Goal: Task Accomplishment & Management: Manage account settings

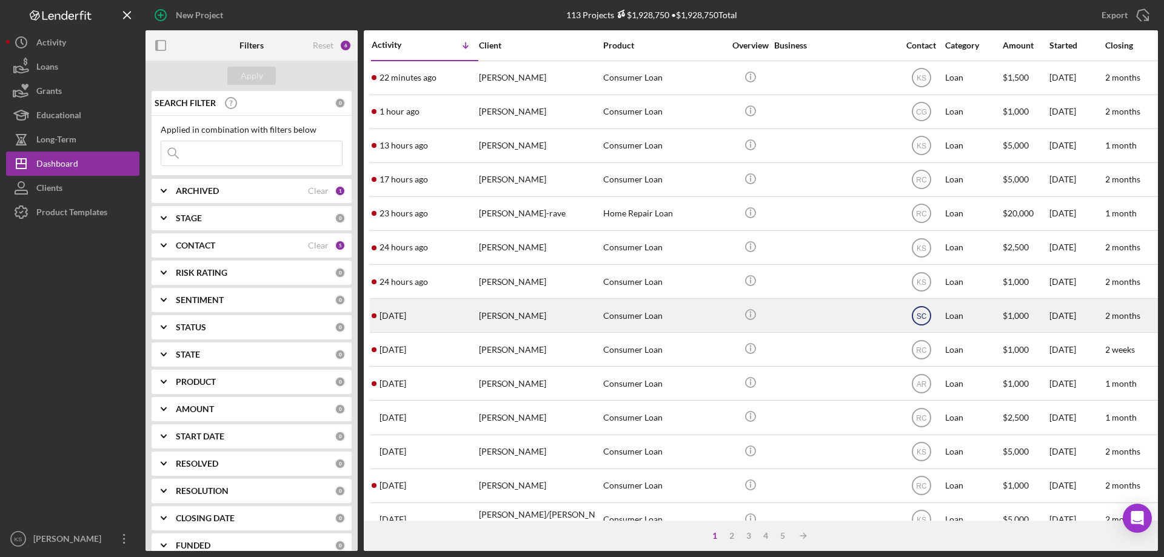
click at [925, 315] on text "SC" at bounding box center [921, 316] width 10 height 8
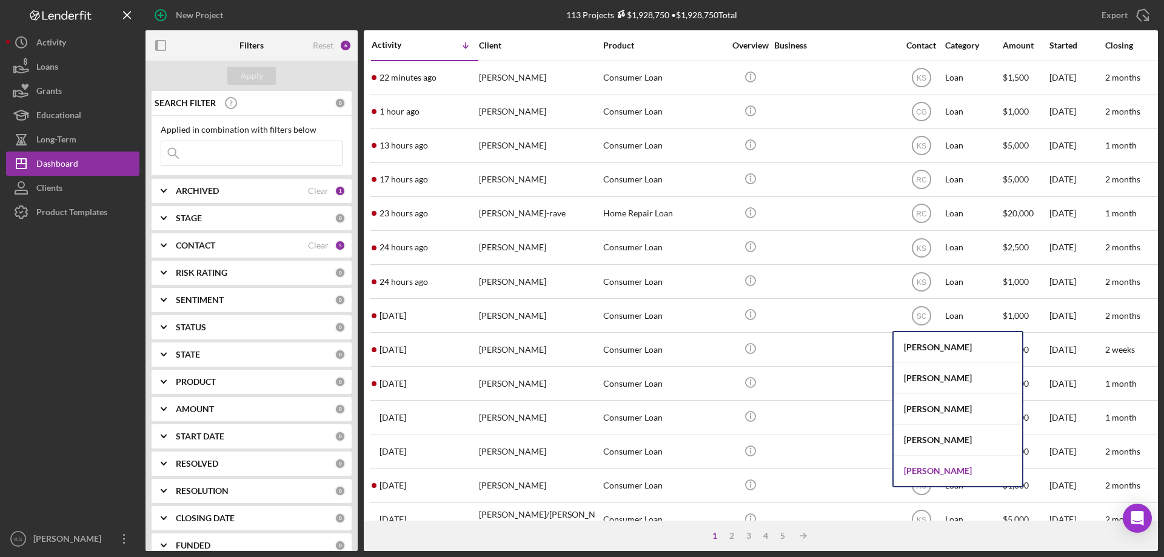
click at [947, 473] on div "[PERSON_NAME]" at bounding box center [957, 471] width 129 height 30
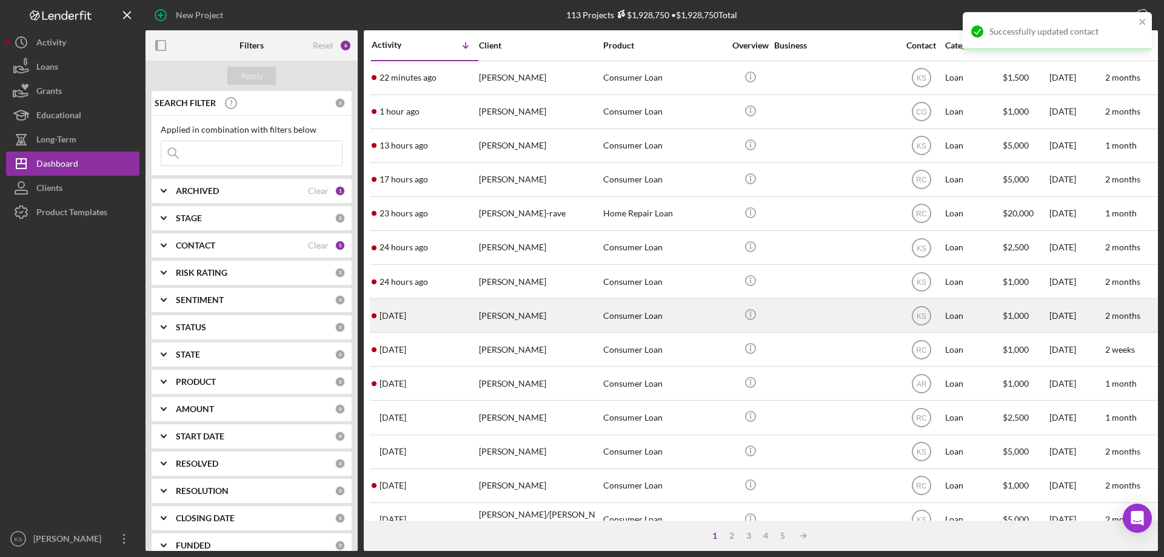
click at [538, 318] on div "[PERSON_NAME]" at bounding box center [539, 315] width 121 height 32
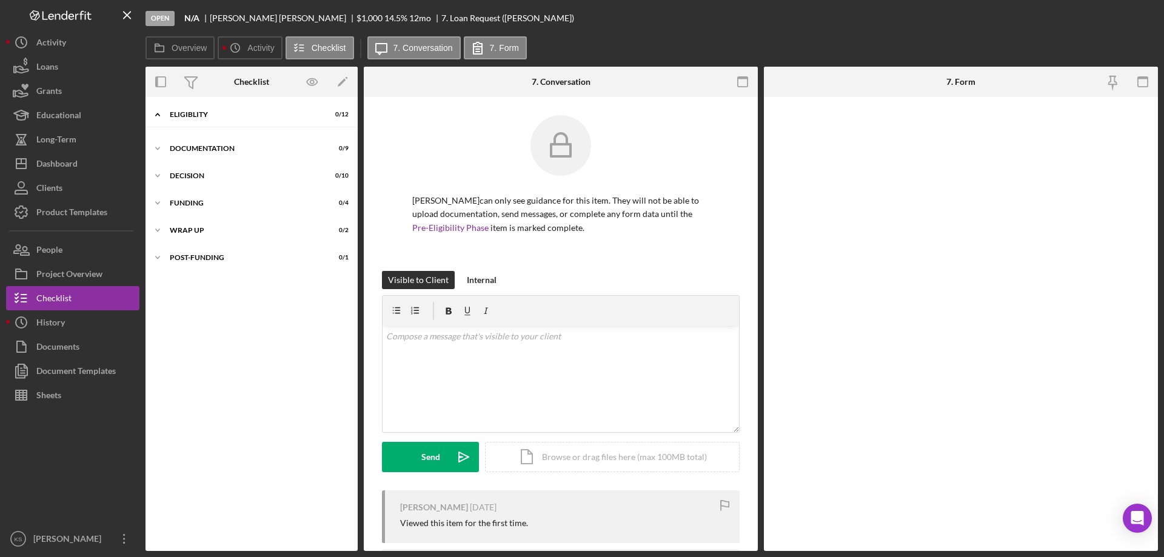
scroll to position [10, 0]
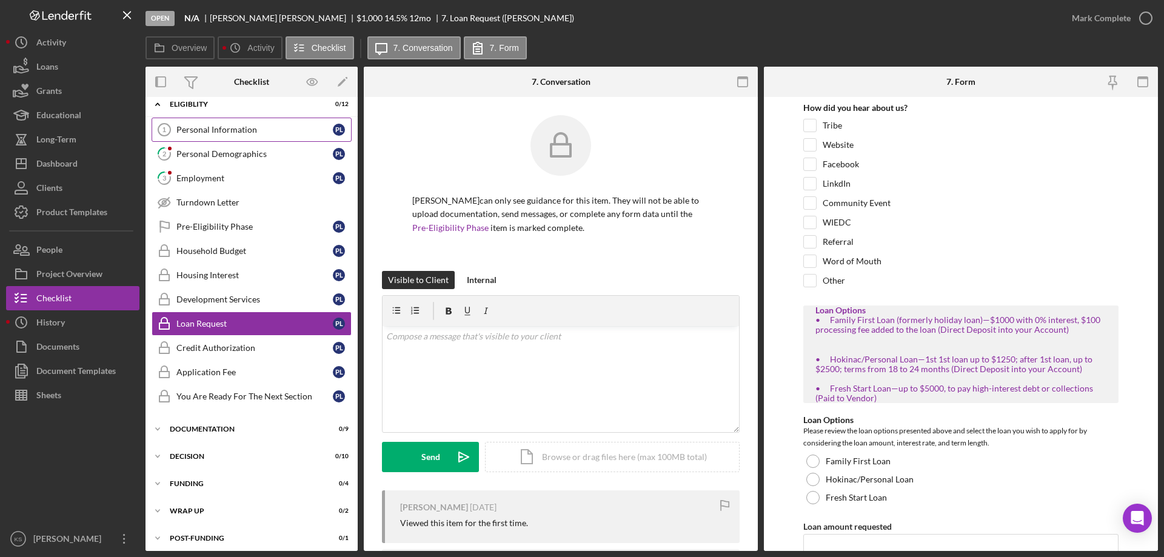
click at [231, 129] on div "Personal Information" at bounding box center [254, 130] width 156 height 10
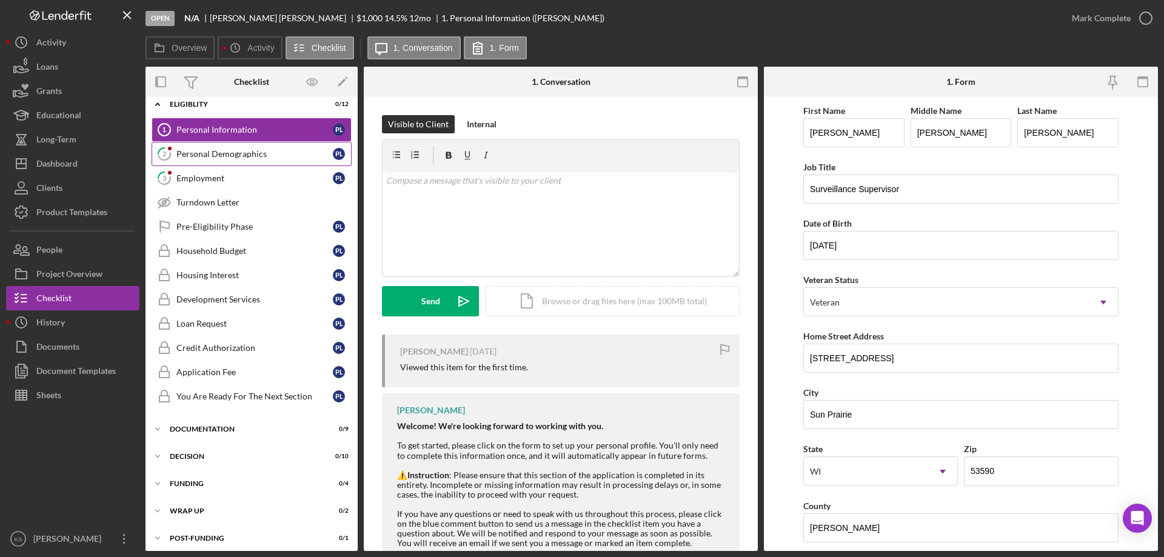
click at [230, 144] on link "2 Personal Demographics P L" at bounding box center [252, 154] width 200 height 24
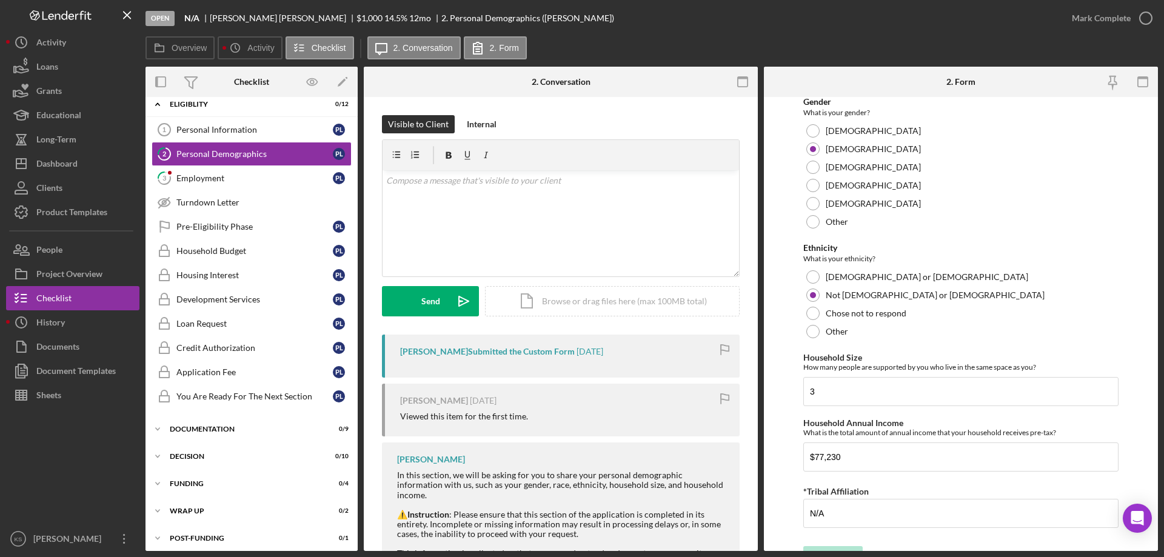
scroll to position [666, 0]
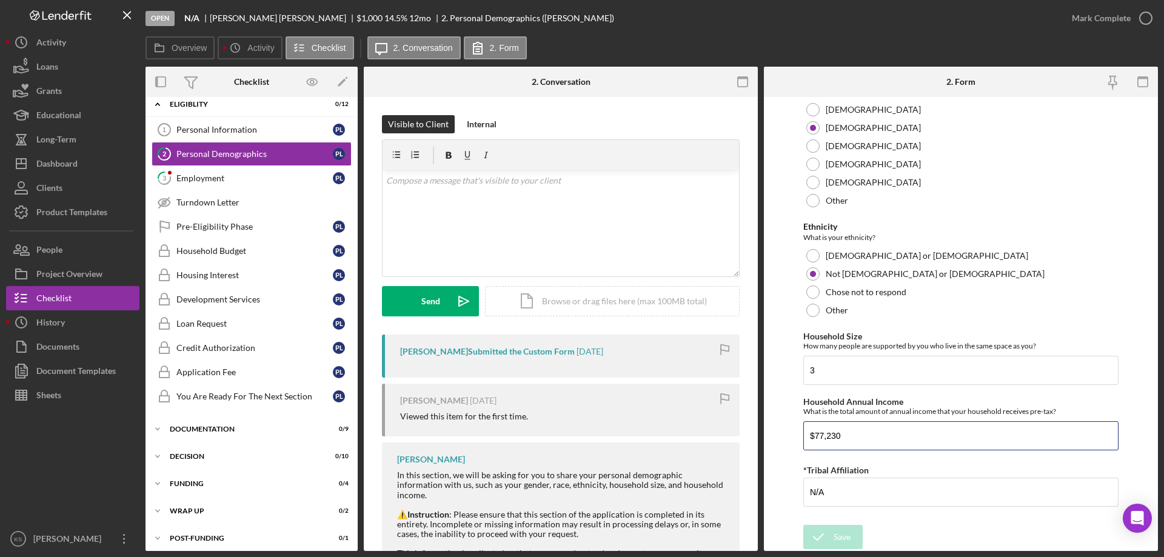
drag, startPoint x: 887, startPoint y: 438, endPoint x: 635, endPoint y: 420, distance: 252.8
click at [626, 421] on div "Overview Internal Workflow Stage Open Icon/Dropdown Arrow Archive (can unarchiv…" at bounding box center [651, 309] width 1012 height 484
click at [276, 170] on link "3 Employment P L" at bounding box center [252, 178] width 200 height 24
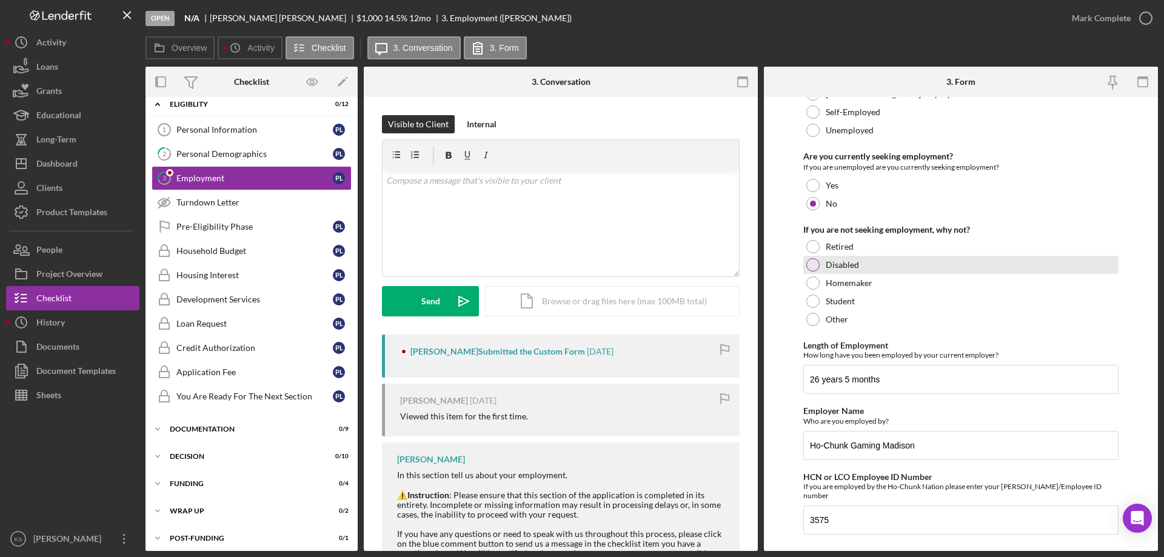
scroll to position [86, 0]
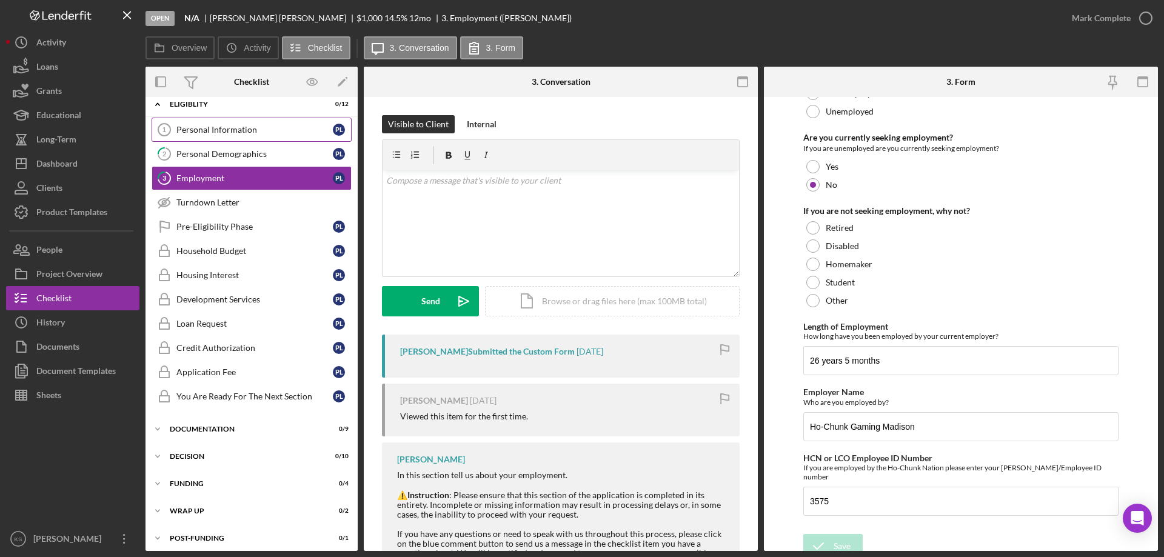
click at [227, 127] on div "Personal Information" at bounding box center [254, 130] width 156 height 10
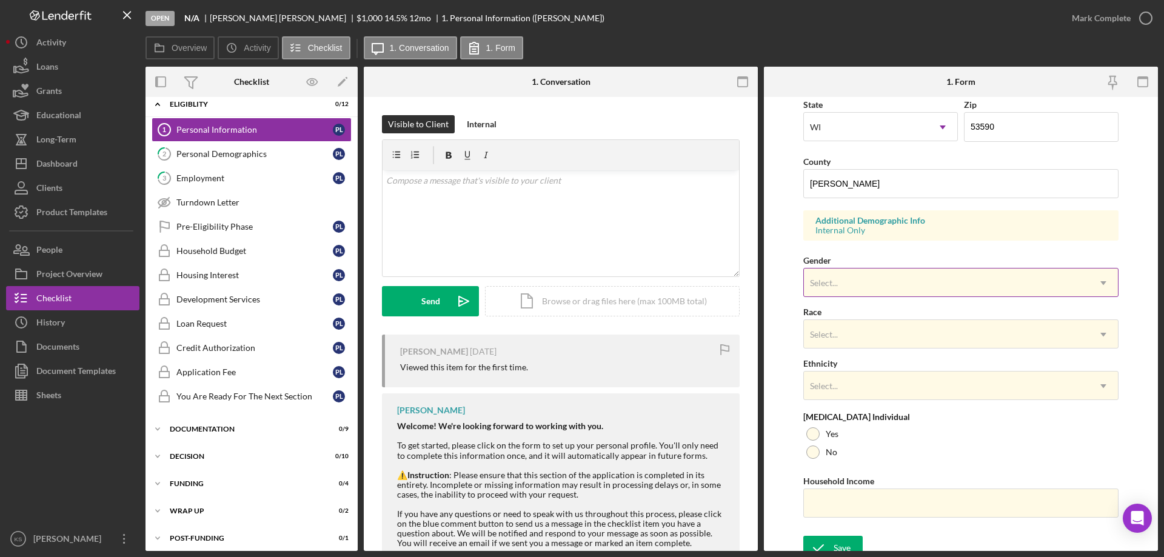
scroll to position [355, 0]
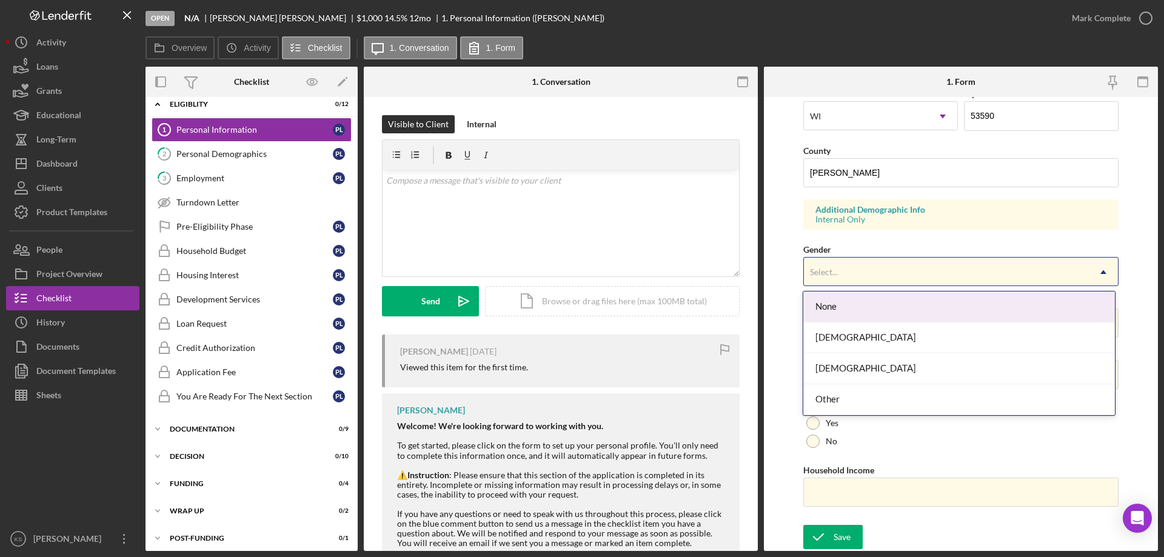
click at [880, 284] on div "Select..." at bounding box center [946, 272] width 285 height 28
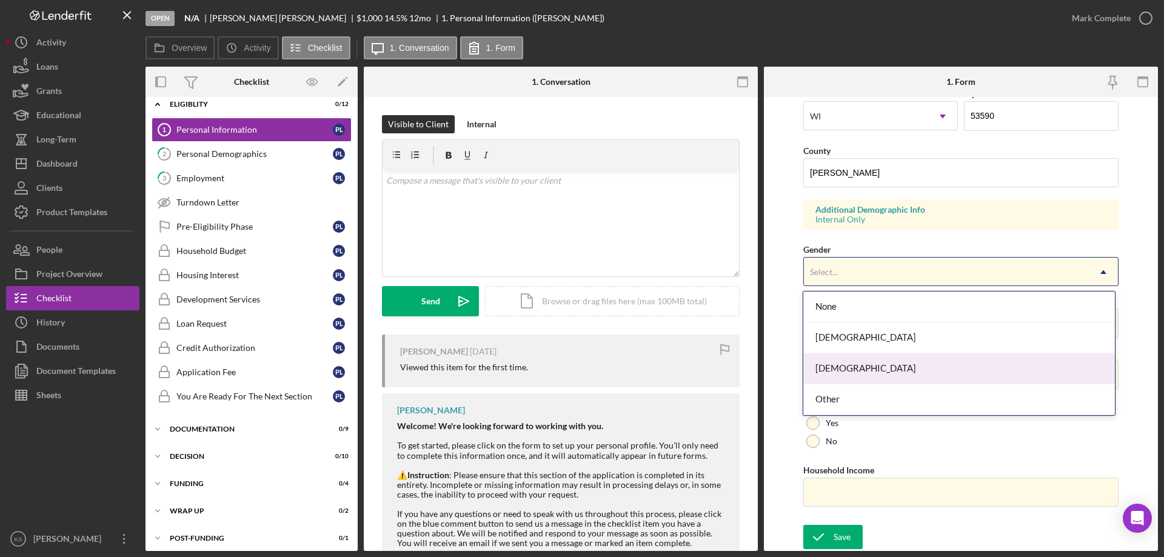
click at [843, 363] on div "[DEMOGRAPHIC_DATA]" at bounding box center [958, 368] width 311 height 31
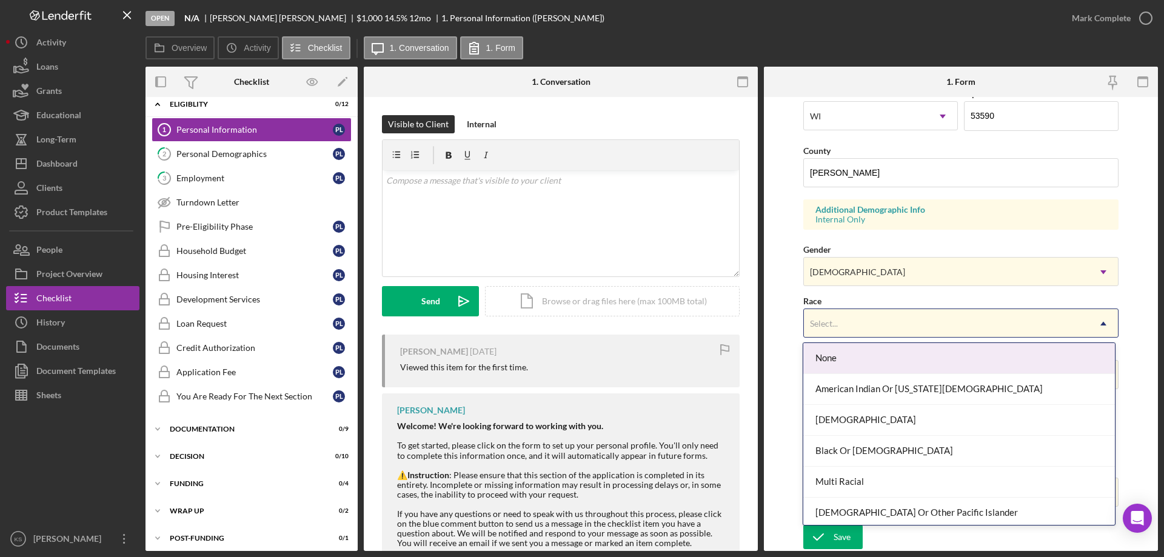
click at [859, 318] on div "Select..." at bounding box center [946, 324] width 285 height 28
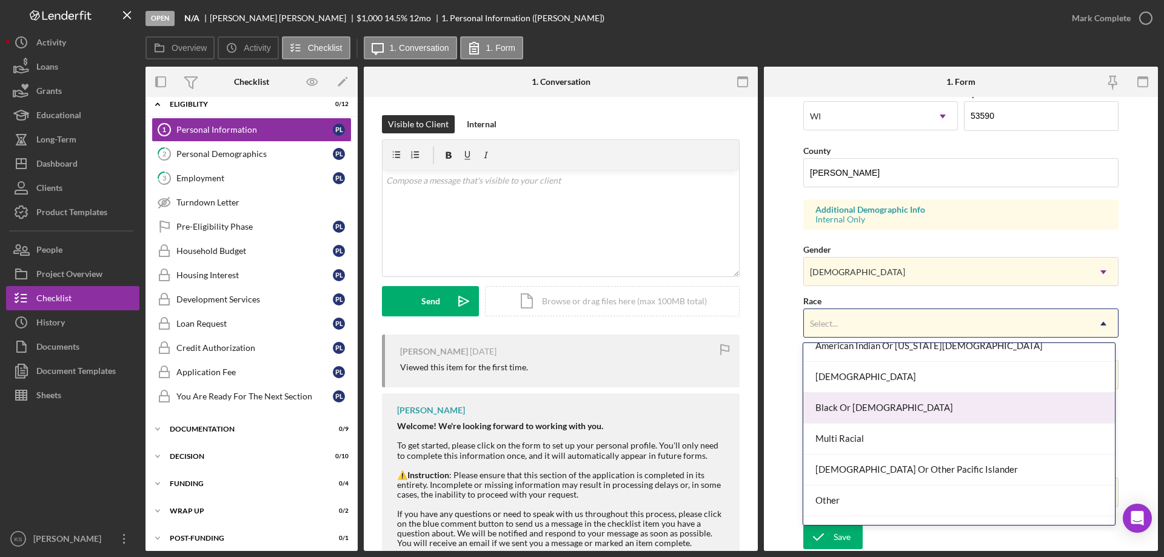
scroll to position [61, 0]
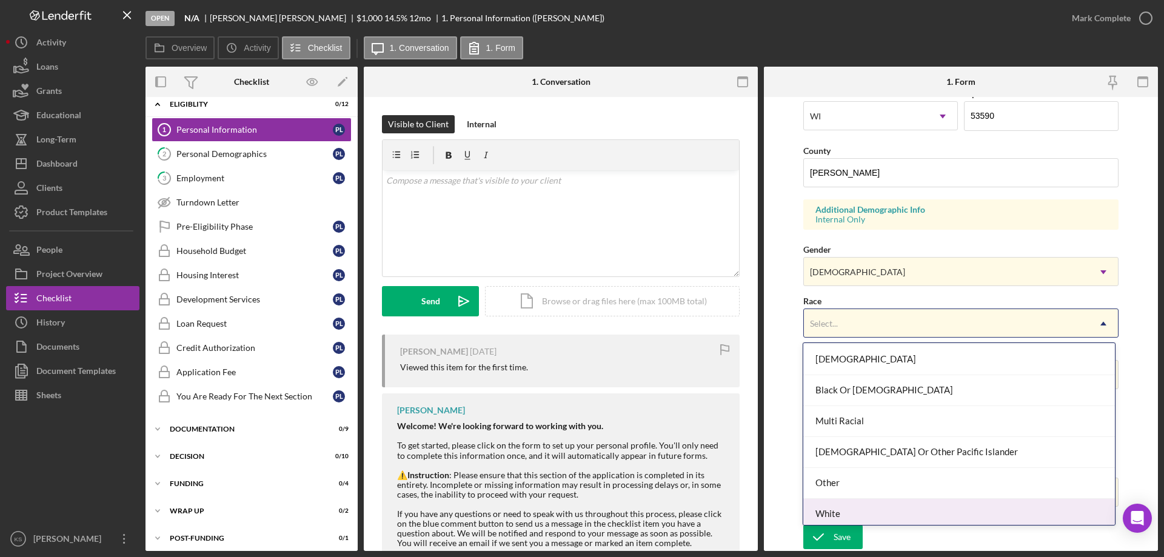
click at [850, 506] on div "White" at bounding box center [958, 514] width 311 height 31
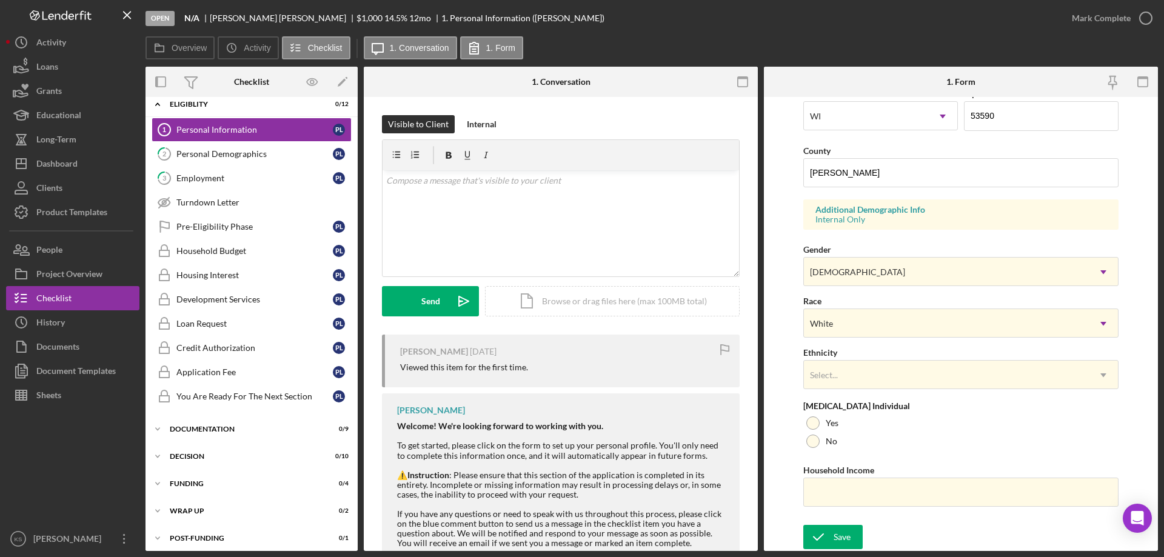
click at [862, 401] on div "[MEDICAL_DATA] Individual" at bounding box center [960, 406] width 315 height 10
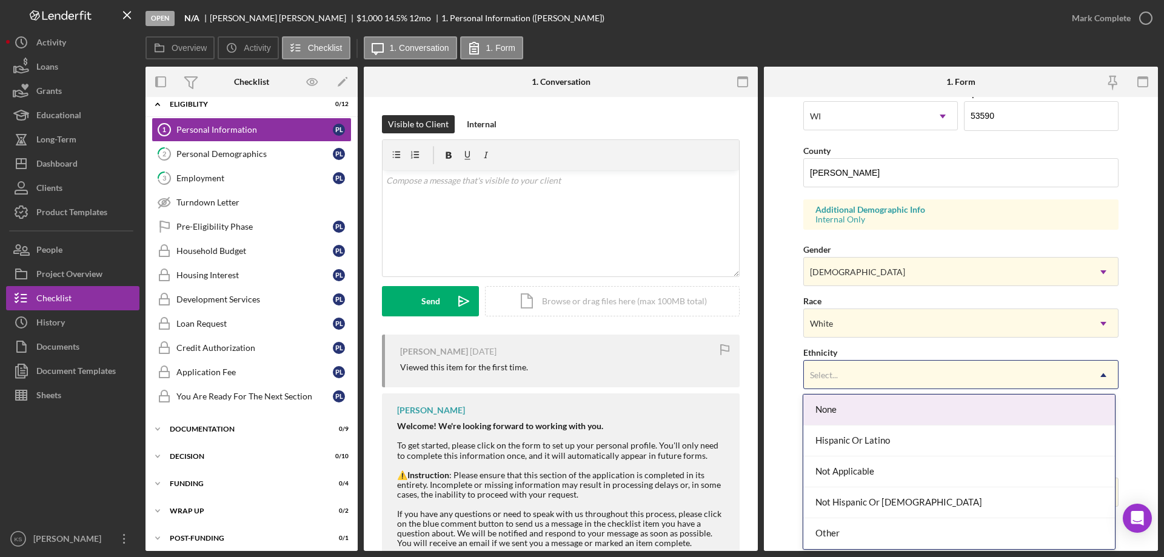
click at [862, 376] on div "Select..." at bounding box center [946, 375] width 285 height 28
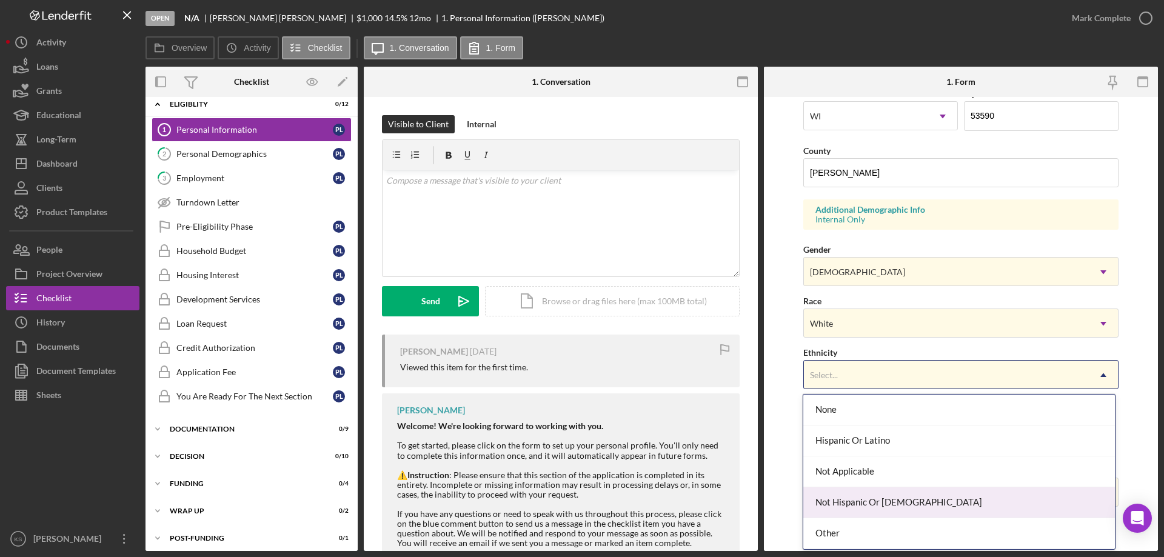
click at [862, 496] on div "Not Hispanic Or [DEMOGRAPHIC_DATA]" at bounding box center [958, 502] width 311 height 31
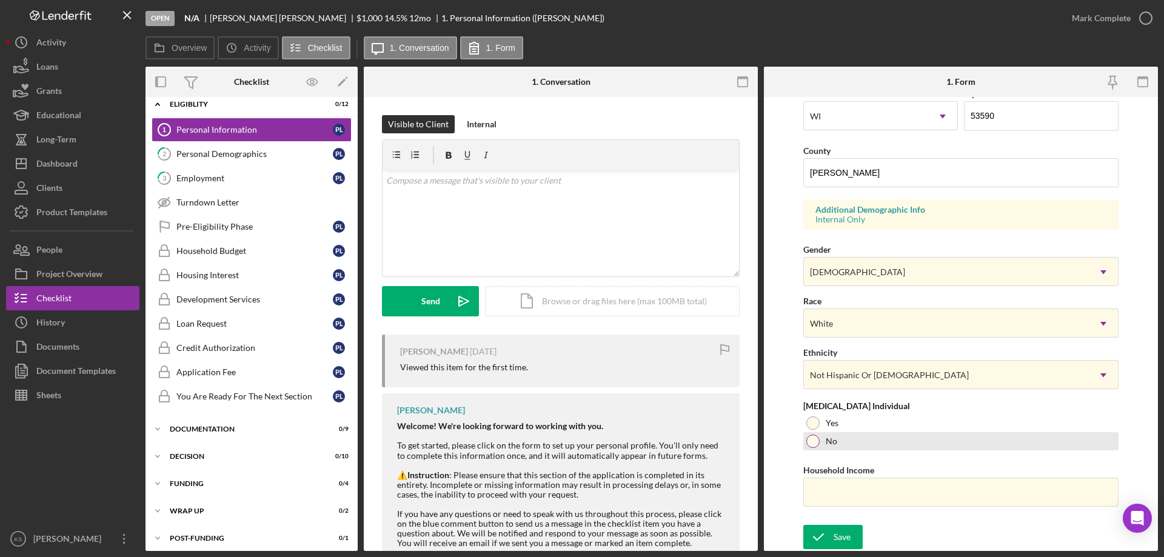
click at [827, 446] on div "No" at bounding box center [960, 441] width 315 height 18
click at [842, 501] on input "Household Income" at bounding box center [960, 492] width 315 height 29
paste input "$77,230"
type input "$77,230"
drag, startPoint x: 836, startPoint y: 523, endPoint x: 840, endPoint y: 528, distance: 6.6
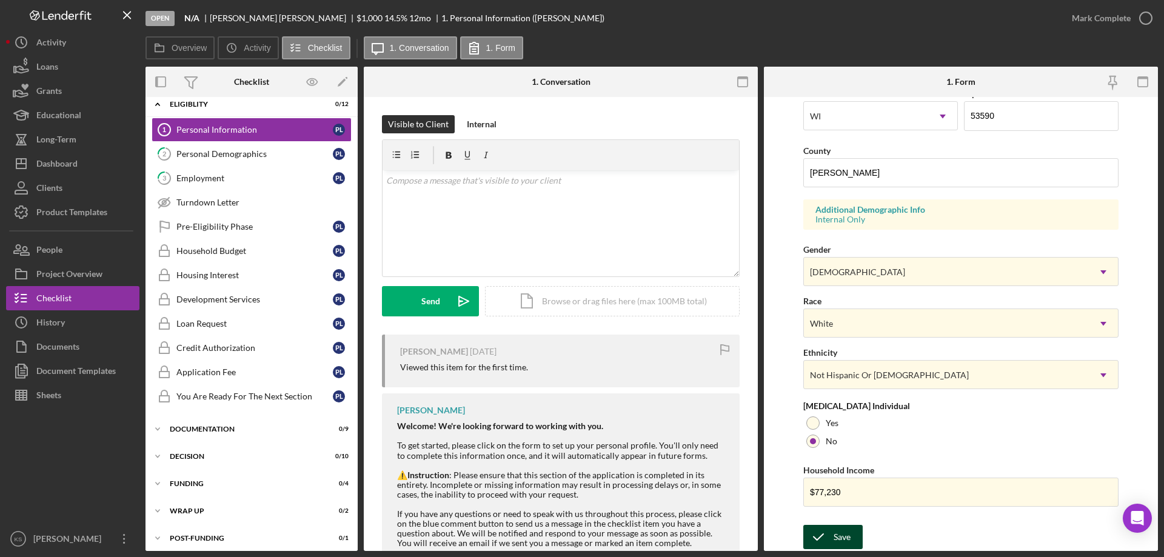
click at [837, 523] on form "First Name [PERSON_NAME] Middle Name [PERSON_NAME] Last Name [PERSON_NAME] Job …" at bounding box center [961, 324] width 394 height 454
click at [840, 530] on div "Save" at bounding box center [841, 537] width 17 height 24
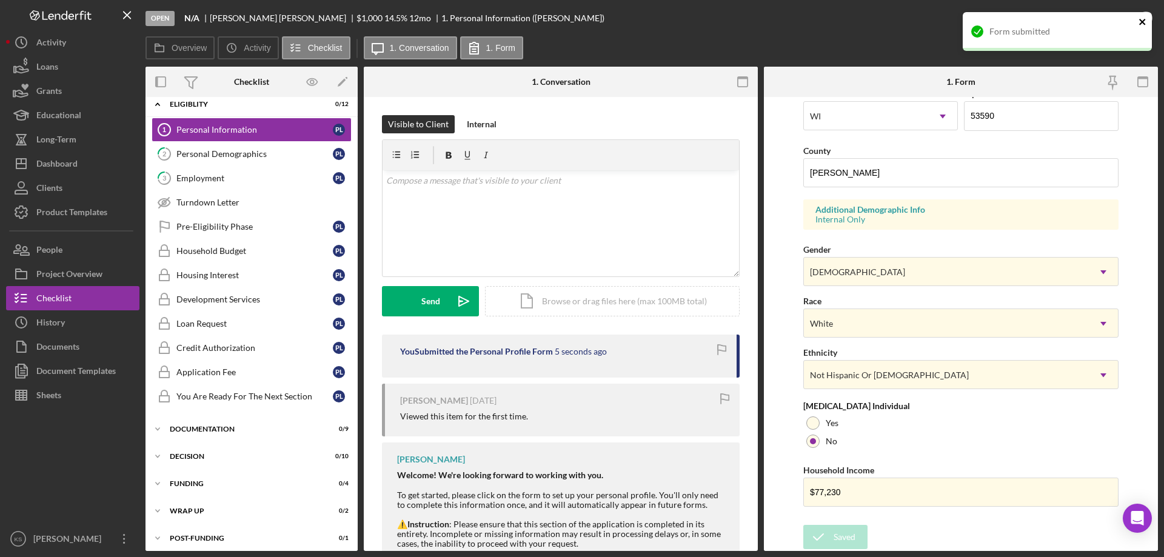
click at [1140, 22] on icon "close" at bounding box center [1142, 22] width 8 height 10
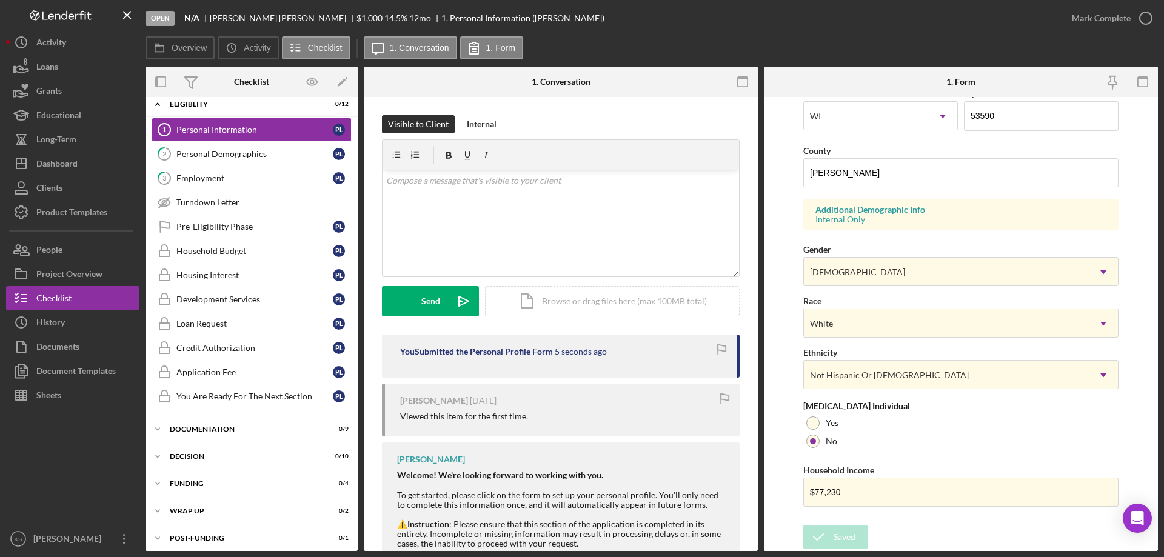
click at [1121, 18] on div "Open N/A [PERSON_NAME] $1,000 $1,000 14.5 % 12 mo 1. Personal Information ([PER…" at bounding box center [582, 278] width 1164 height 557
click at [1121, 18] on div "Mark Complete" at bounding box center [1101, 18] width 59 height 24
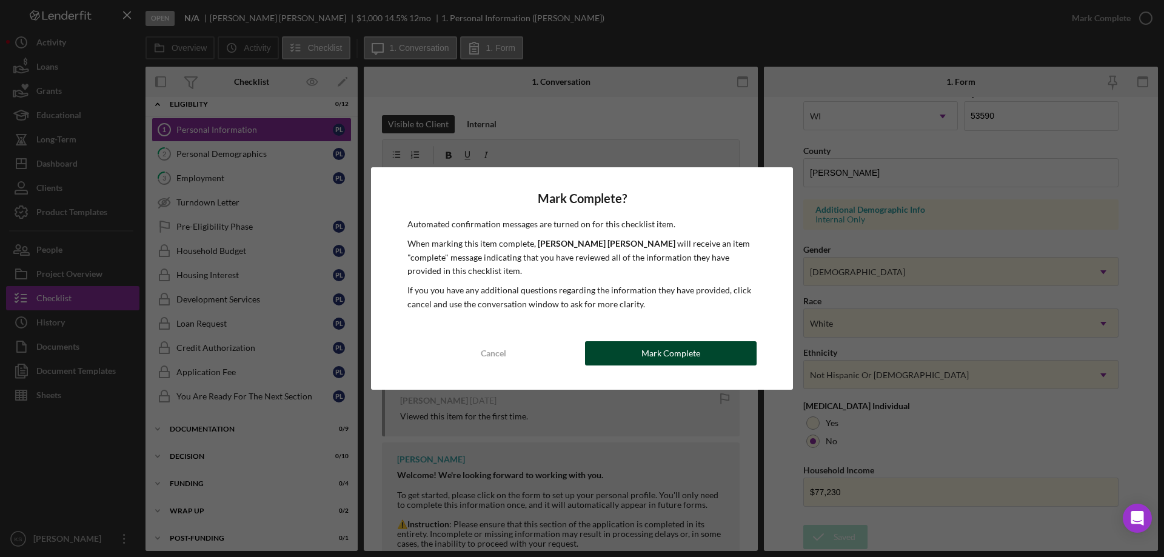
click at [650, 354] on div "Mark Complete" at bounding box center [670, 353] width 59 height 24
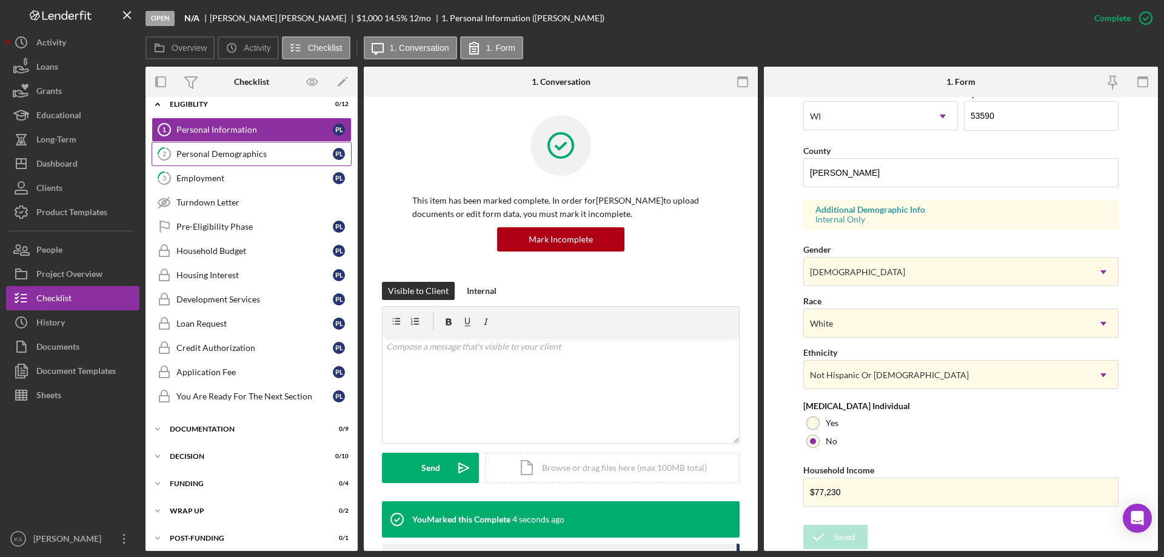
scroll to position [112, 0]
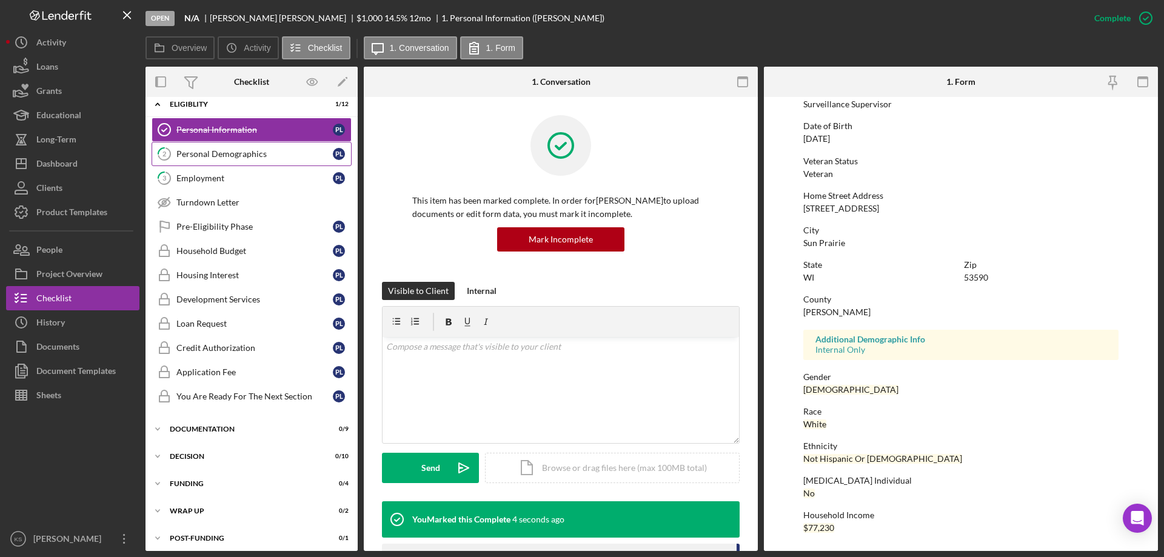
click at [212, 165] on link "2 Personal Demographics P L" at bounding box center [252, 154] width 200 height 24
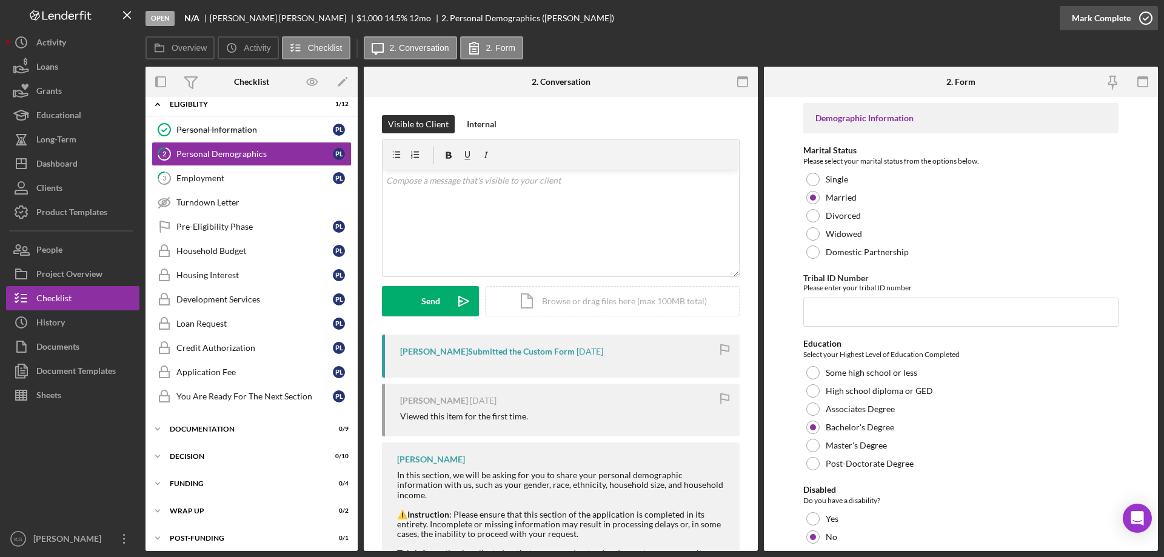
click at [1112, 20] on div "Mark Complete" at bounding box center [1101, 18] width 59 height 24
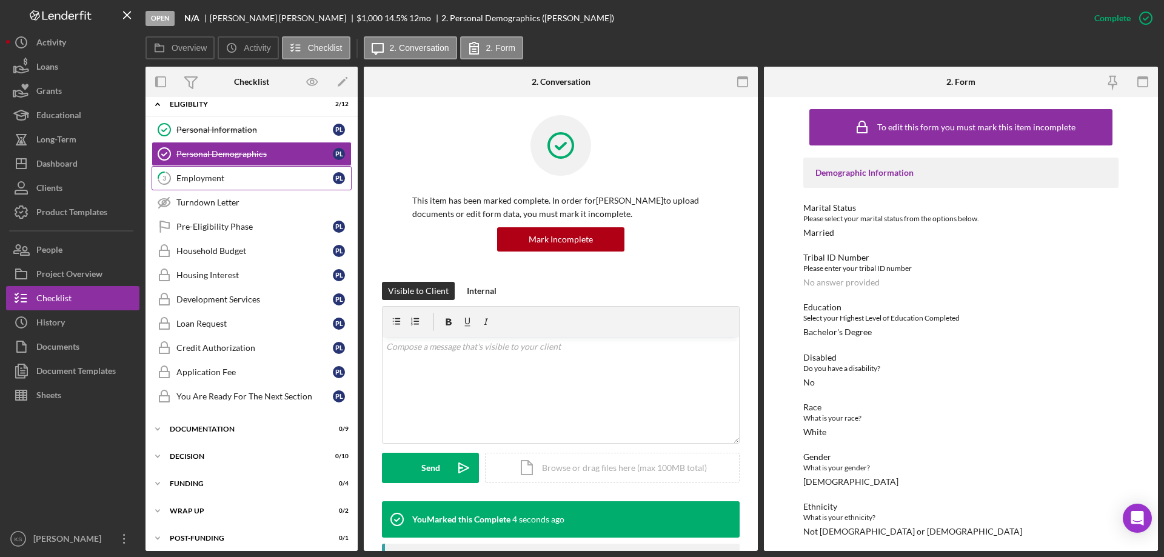
click at [232, 176] on div "Employment" at bounding box center [254, 178] width 156 height 10
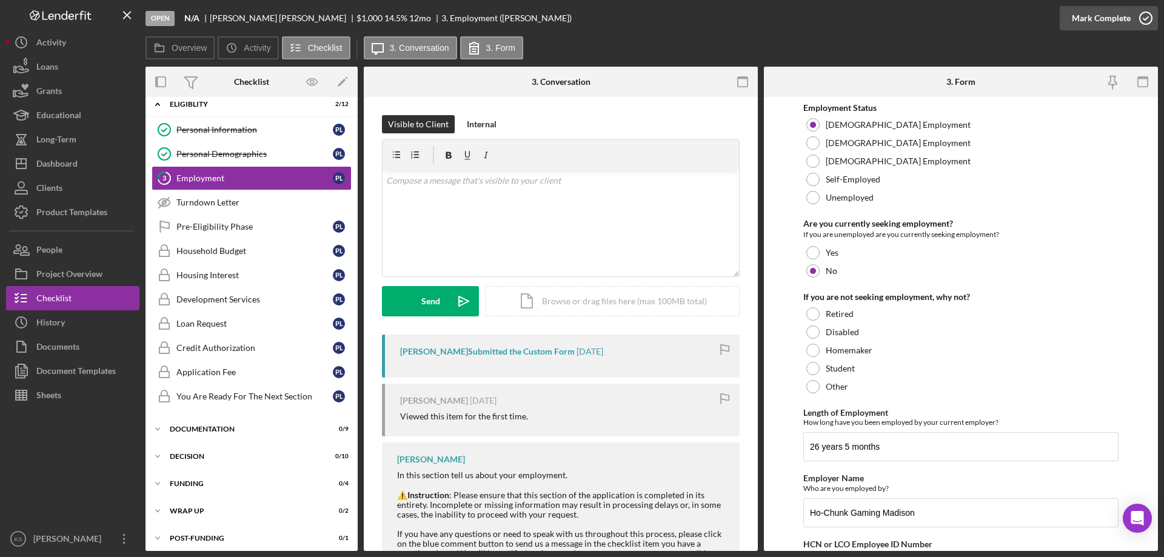
click at [1089, 13] on div "Mark Complete" at bounding box center [1101, 18] width 59 height 24
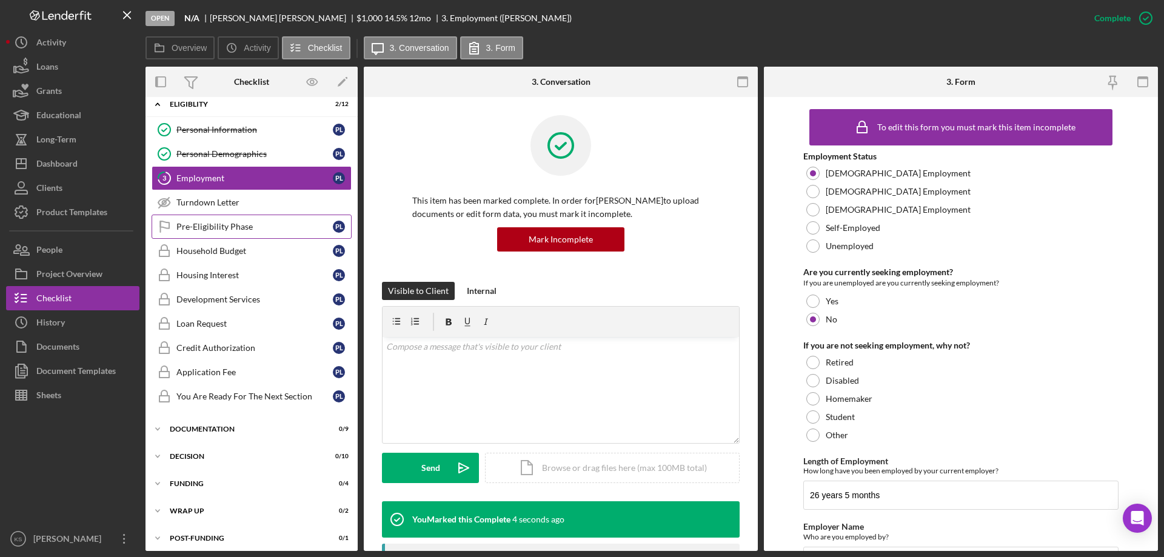
click at [221, 223] on div "Pre-Eligibility Phase" at bounding box center [254, 227] width 156 height 10
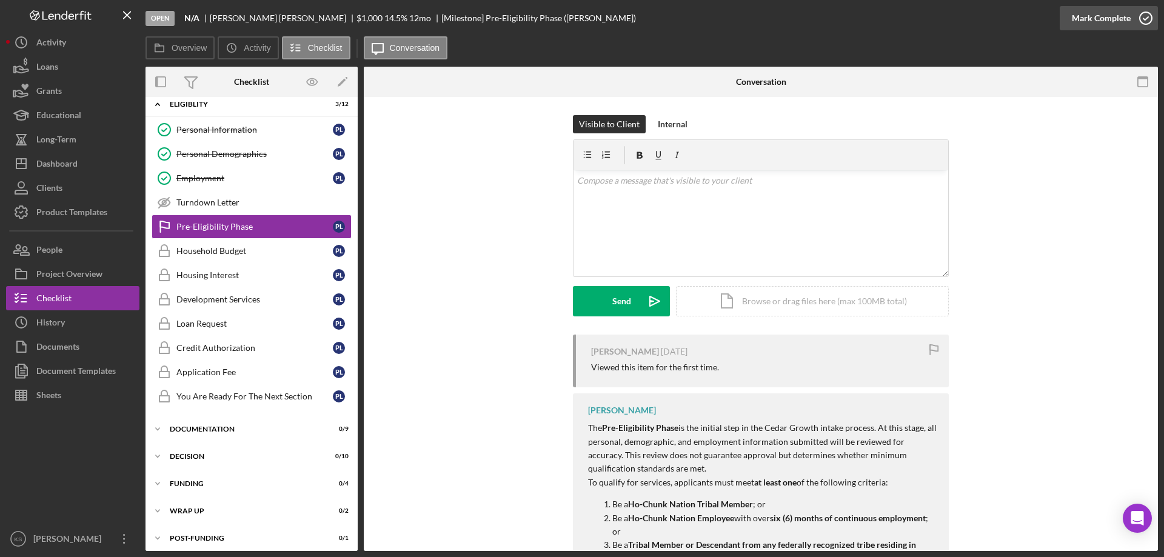
click at [1093, 13] on div "Mark Complete" at bounding box center [1101, 18] width 59 height 24
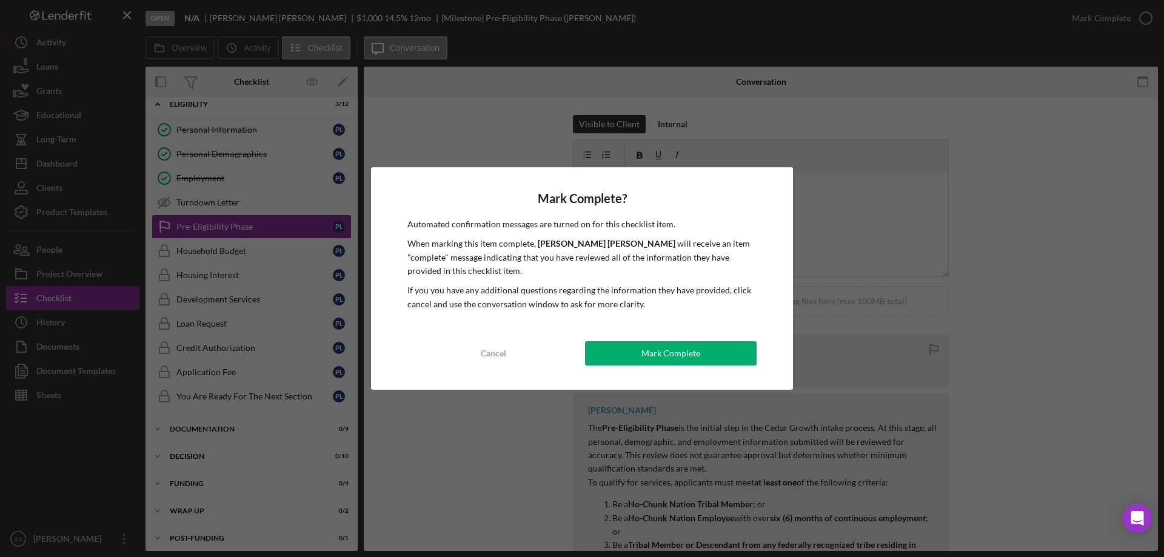
click at [663, 359] on div "Mark Complete" at bounding box center [670, 353] width 59 height 24
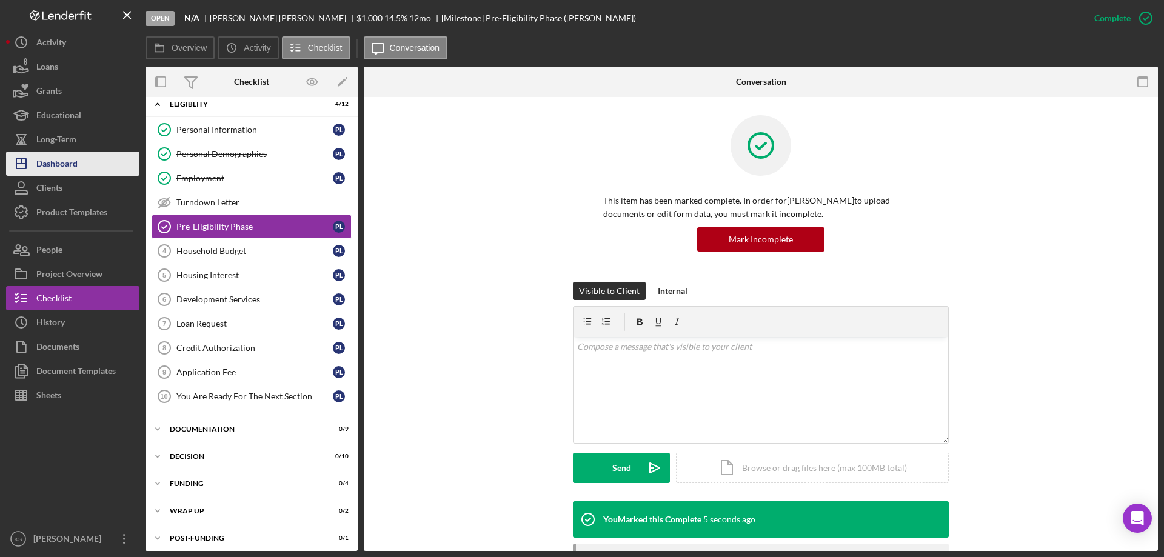
click at [64, 160] on div "Dashboard" at bounding box center [56, 165] width 41 height 27
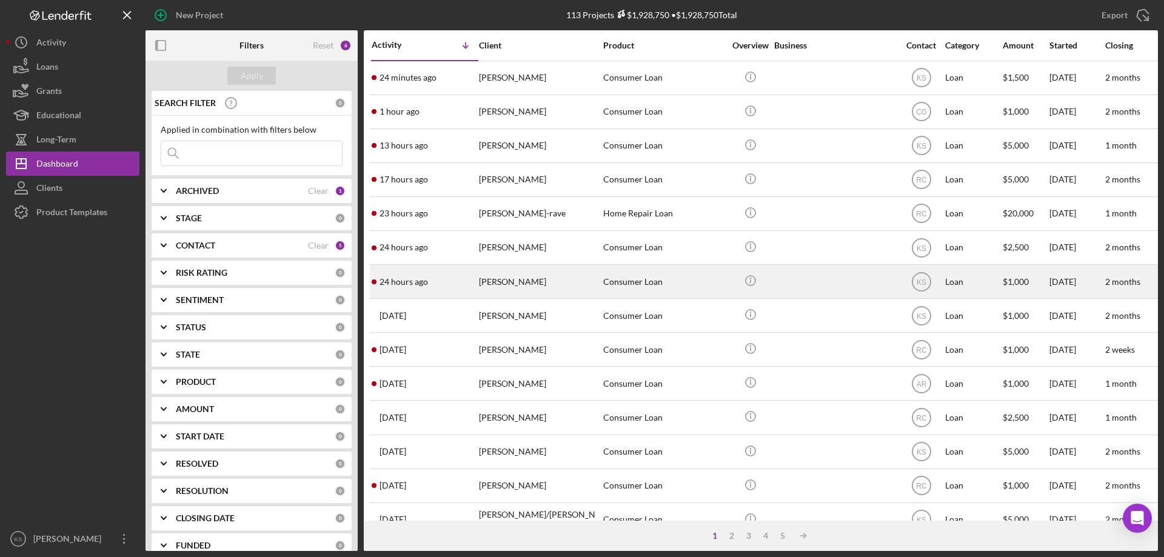
click at [552, 280] on div "[PERSON_NAME]" at bounding box center [539, 281] width 121 height 32
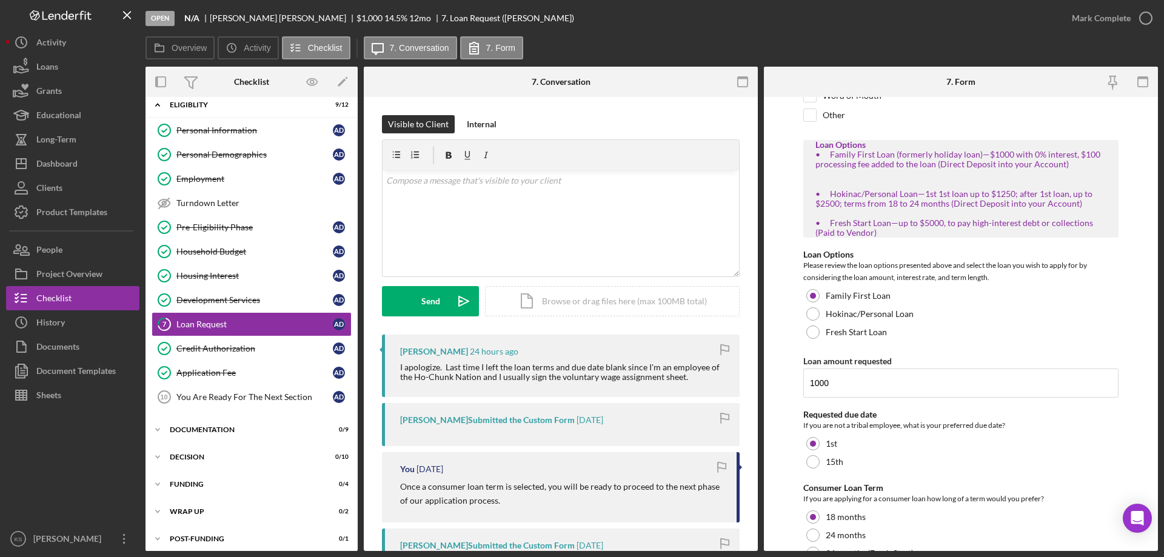
scroll to position [222, 0]
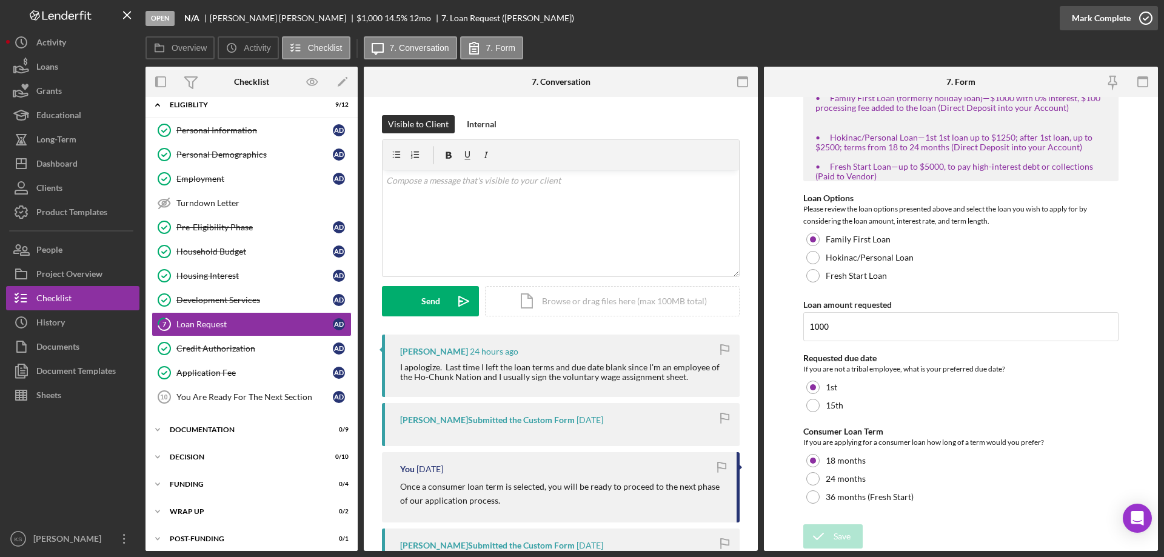
click at [1079, 10] on div "Mark Complete" at bounding box center [1101, 18] width 59 height 24
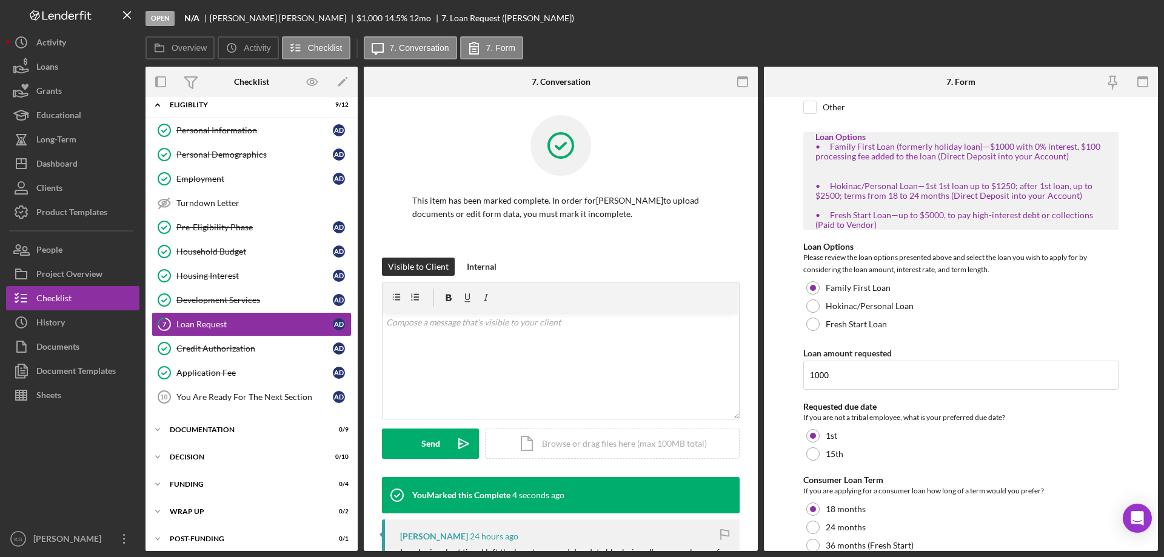
scroll to position [270, 0]
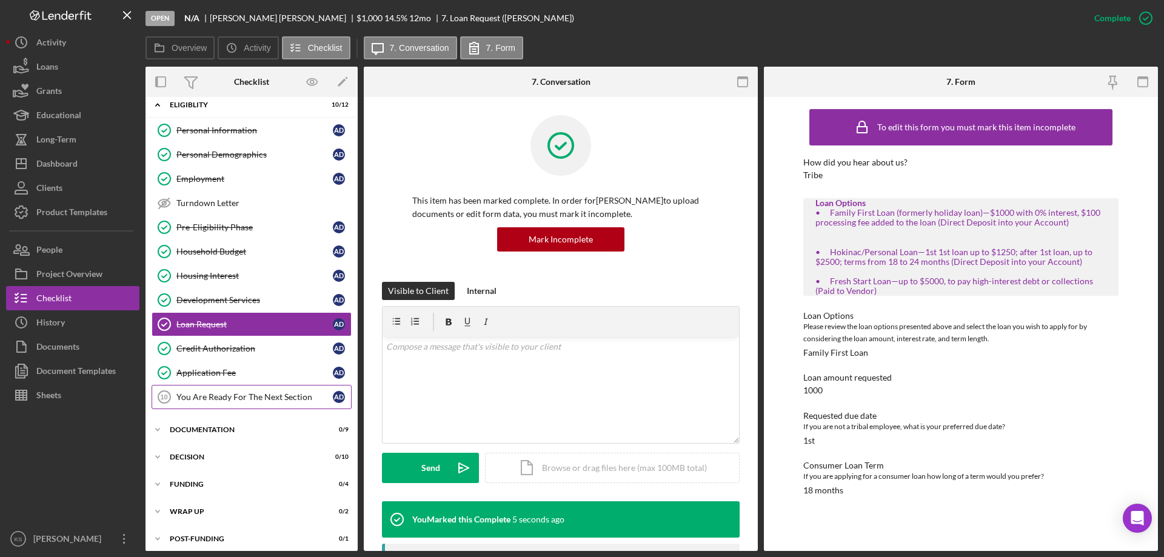
click at [276, 392] on div "You Are Ready For The Next Section" at bounding box center [254, 397] width 156 height 10
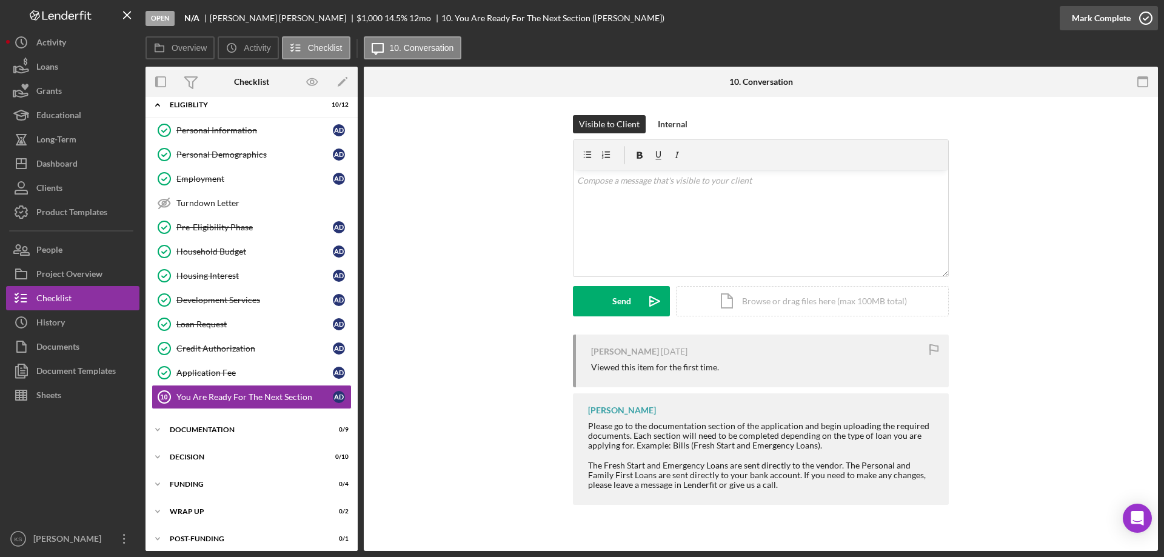
click at [1080, 25] on div "Mark Complete" at bounding box center [1101, 18] width 59 height 24
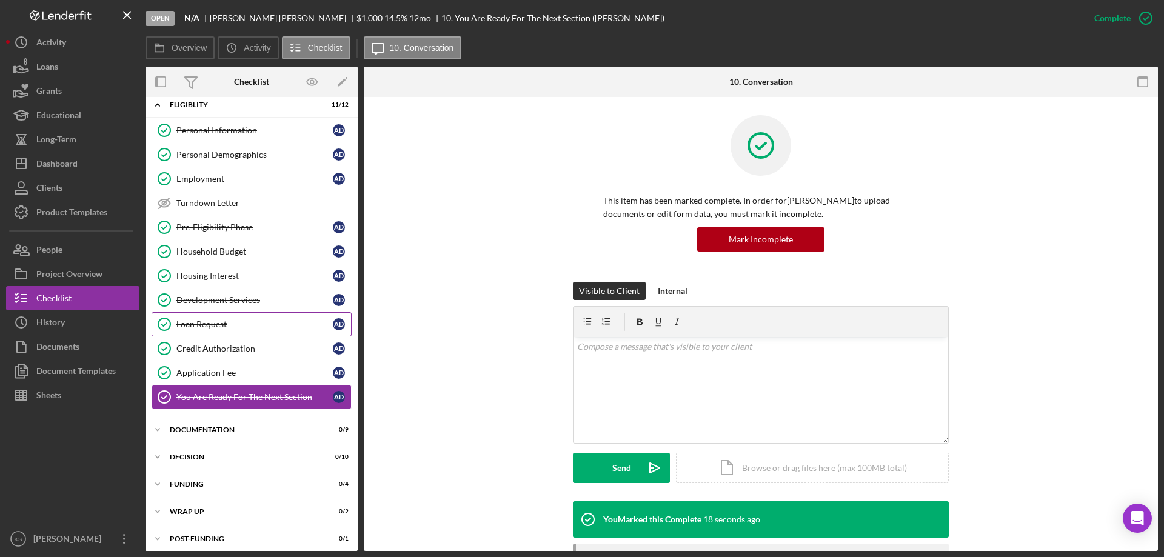
click at [222, 316] on link "Loan Request Loan Request A D" at bounding box center [252, 324] width 200 height 24
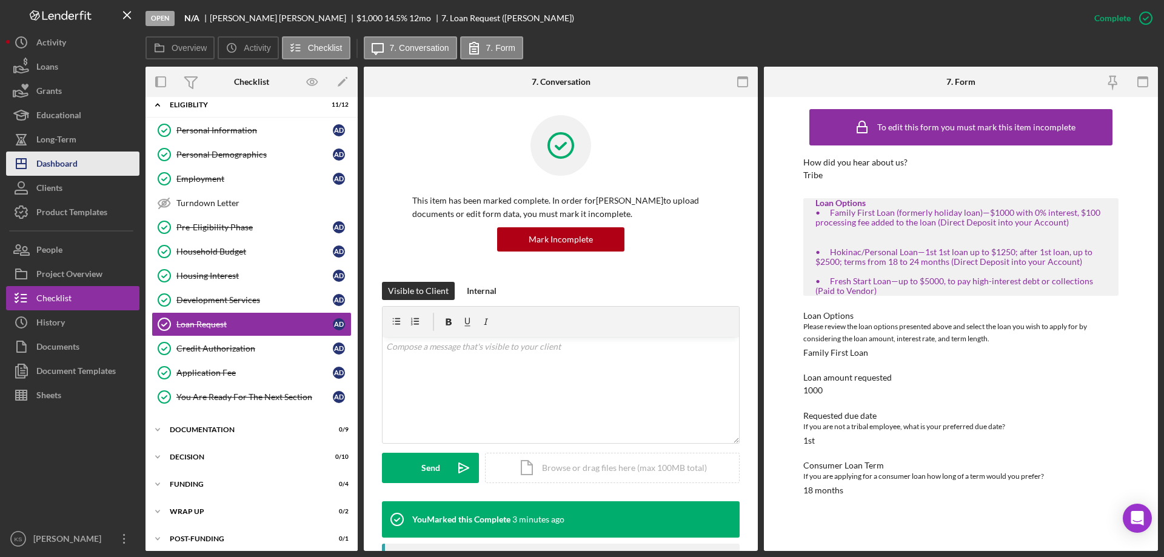
click at [94, 165] on button "Icon/Dashboard Dashboard" at bounding box center [72, 164] width 133 height 24
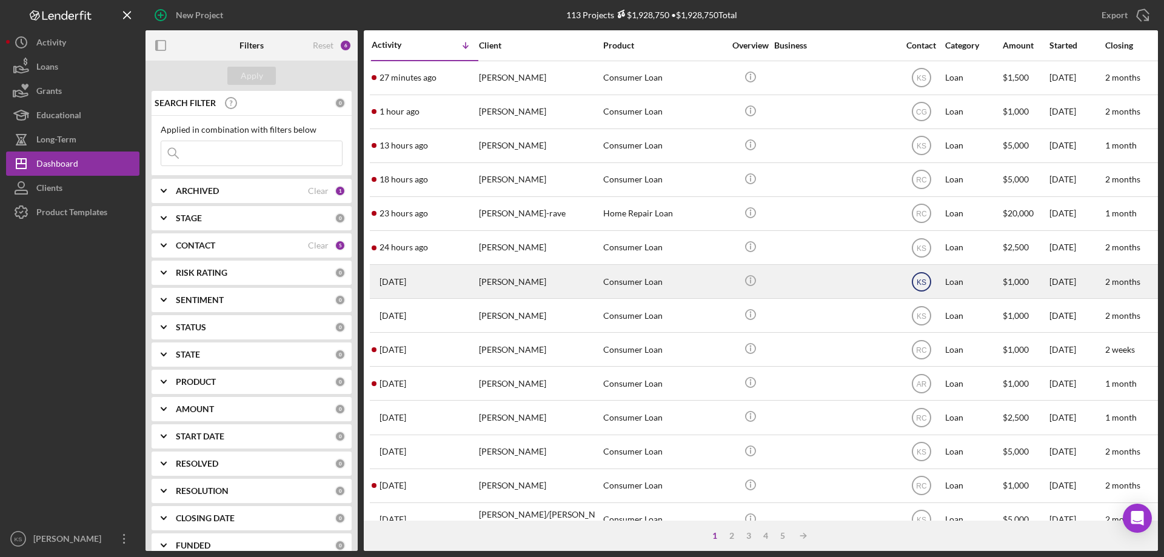
click at [918, 282] on text "KS" at bounding box center [921, 282] width 10 height 8
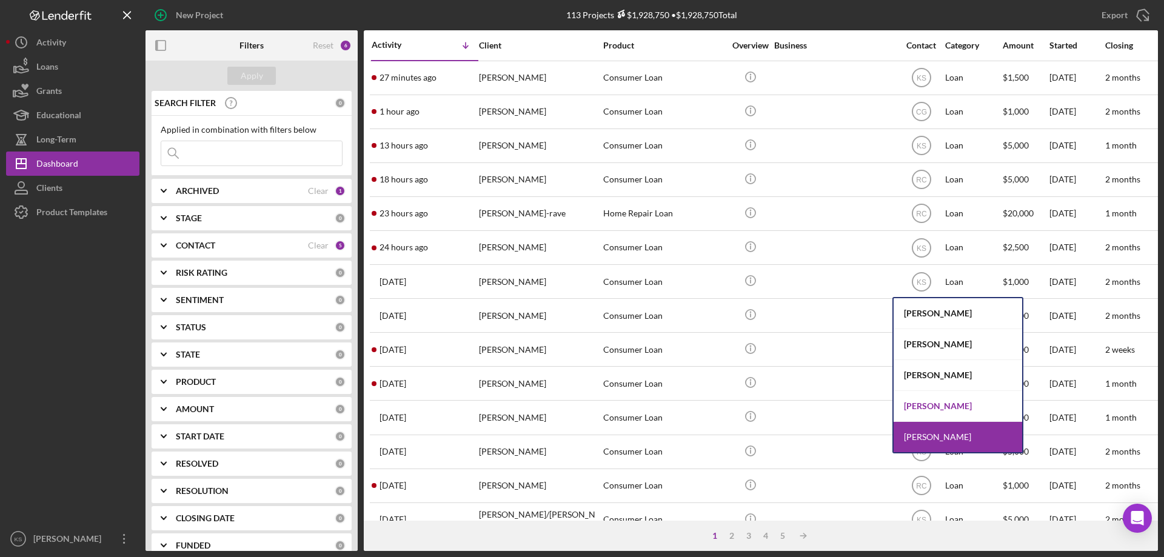
click at [933, 401] on div "[PERSON_NAME]" at bounding box center [957, 406] width 129 height 31
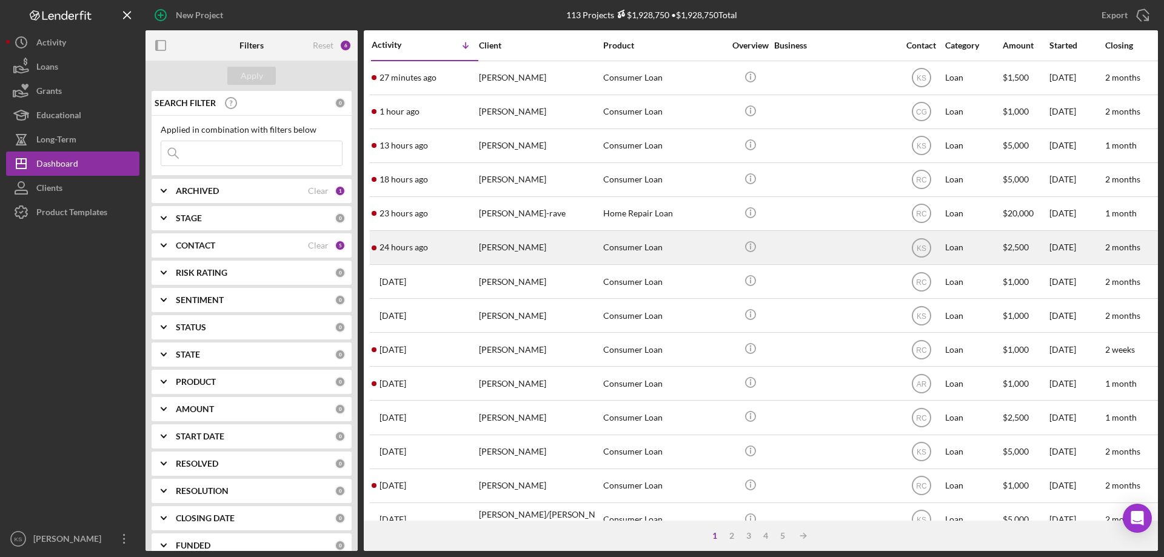
click at [521, 236] on div "[PERSON_NAME]" at bounding box center [539, 248] width 121 height 32
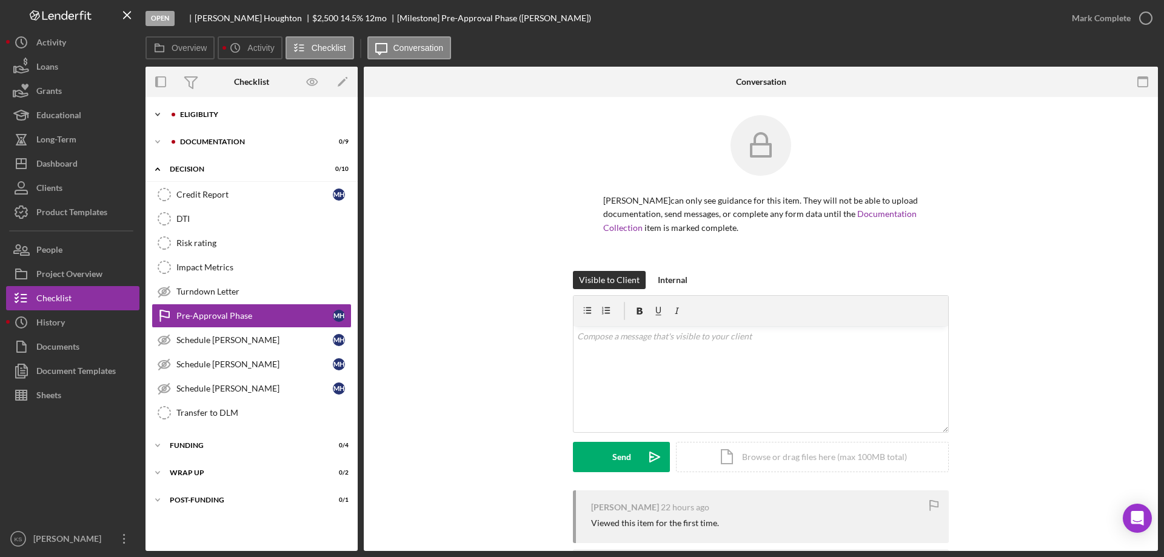
click at [212, 105] on div "Icon/Expander Eligiblity 4 / 12" at bounding box center [251, 114] width 212 height 24
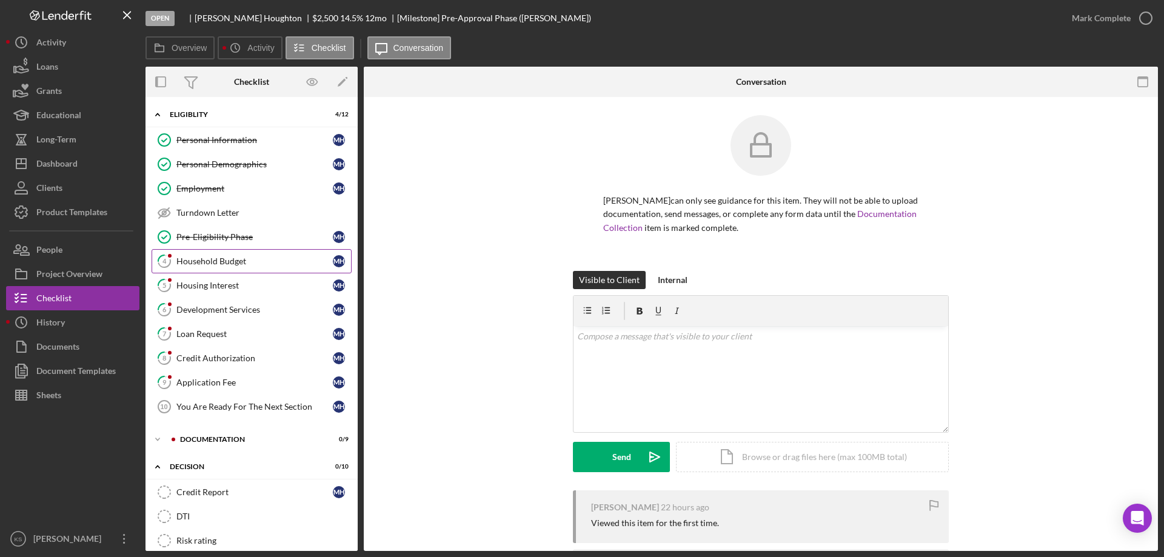
click at [205, 254] on link "4 Household Budget M H" at bounding box center [252, 261] width 200 height 24
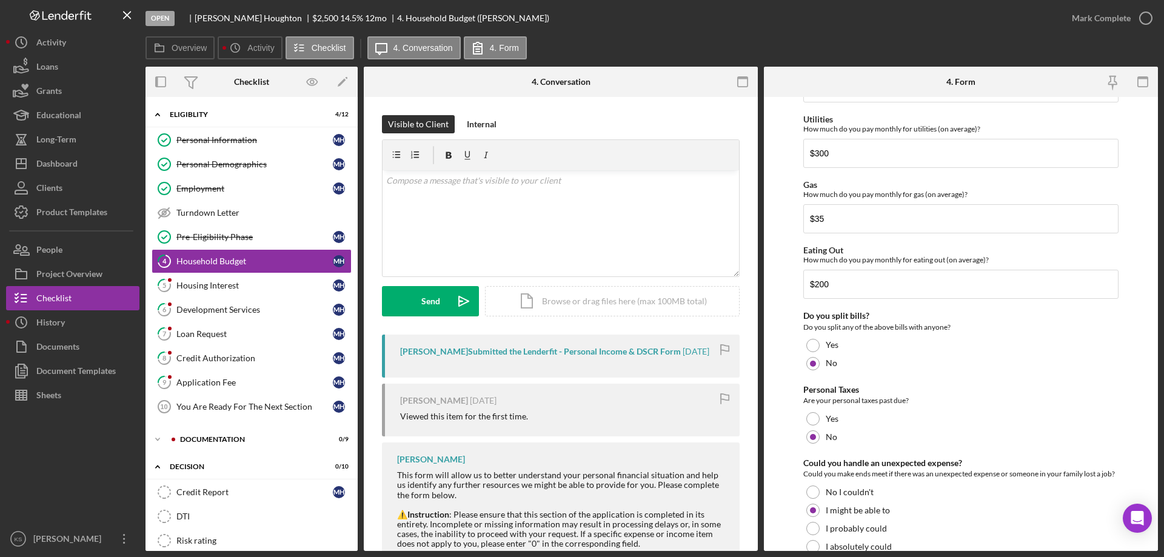
scroll to position [786, 0]
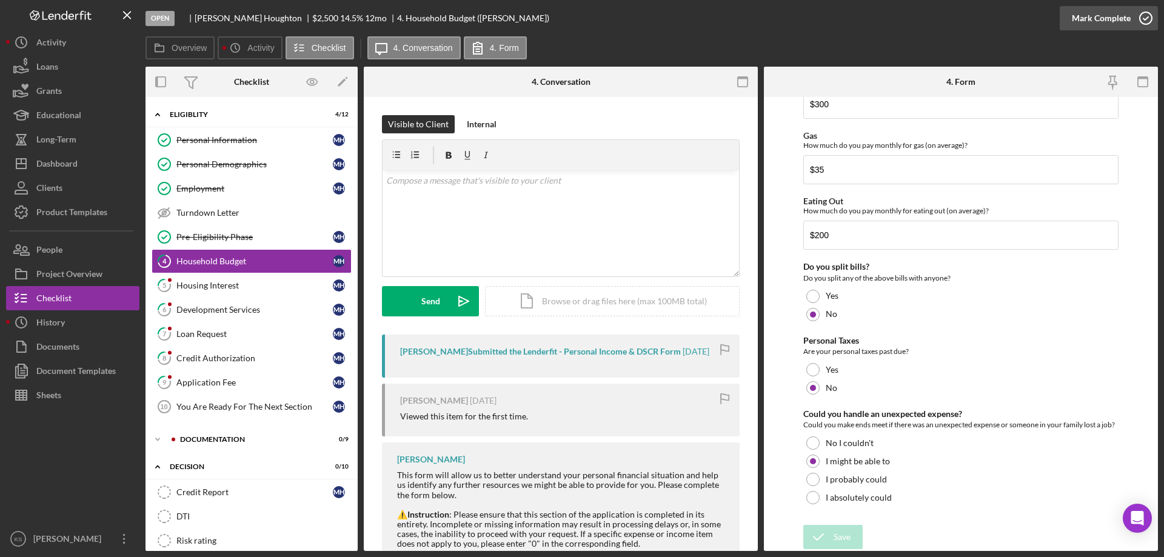
click at [1103, 20] on div "Mark Complete" at bounding box center [1101, 18] width 59 height 24
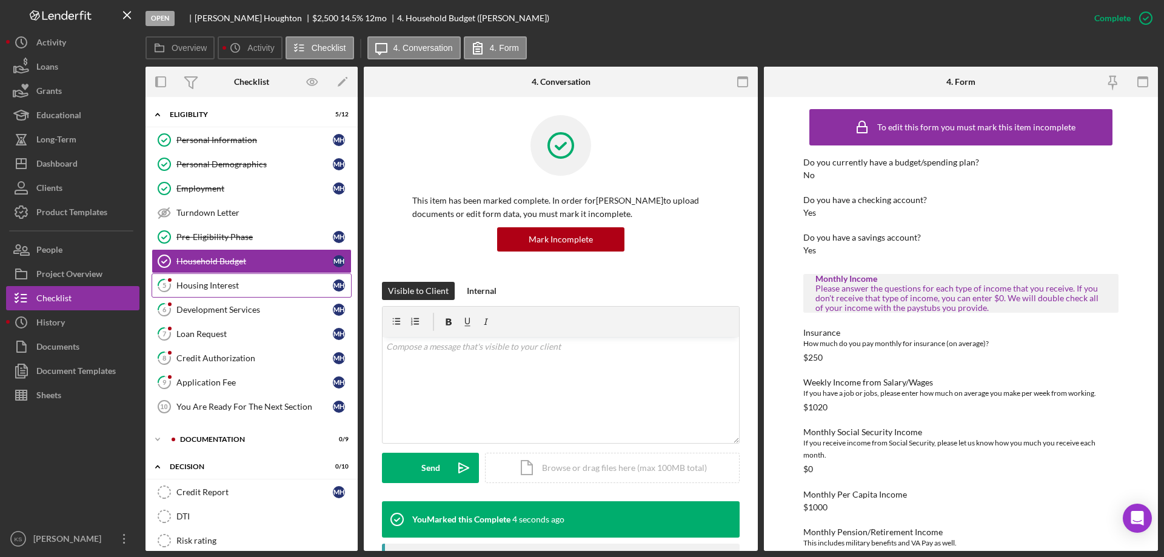
click at [222, 287] on div "Housing Interest" at bounding box center [254, 286] width 156 height 10
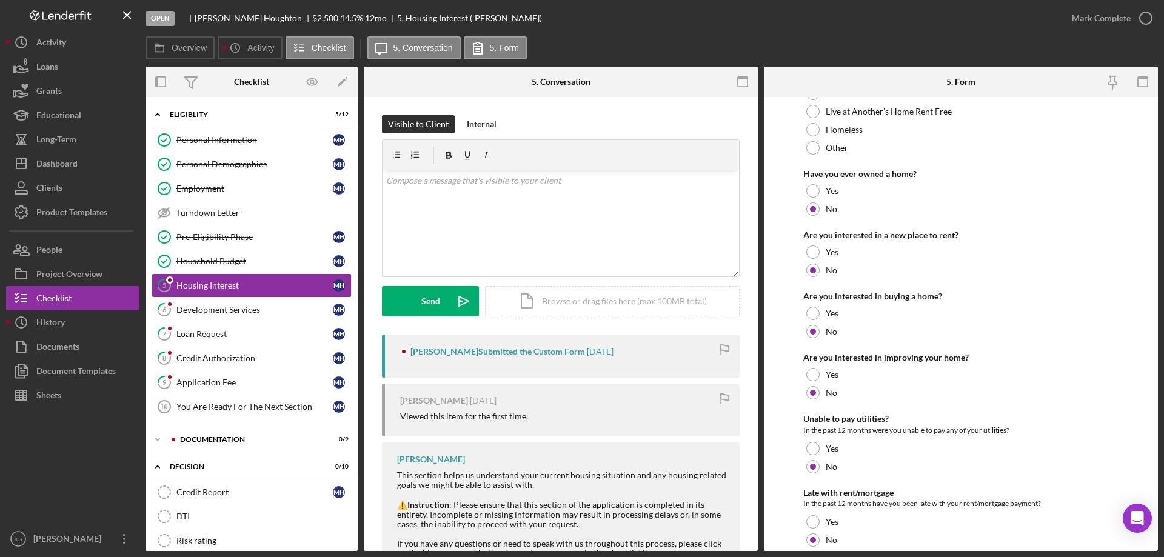
scroll to position [165, 0]
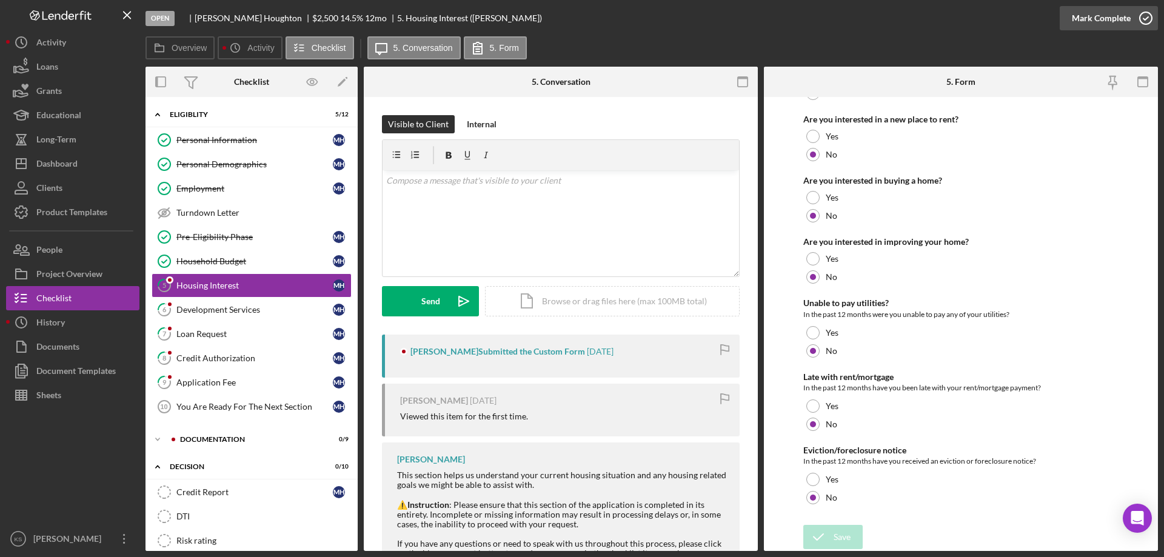
click at [1095, 17] on div "Mark Complete" at bounding box center [1101, 18] width 59 height 24
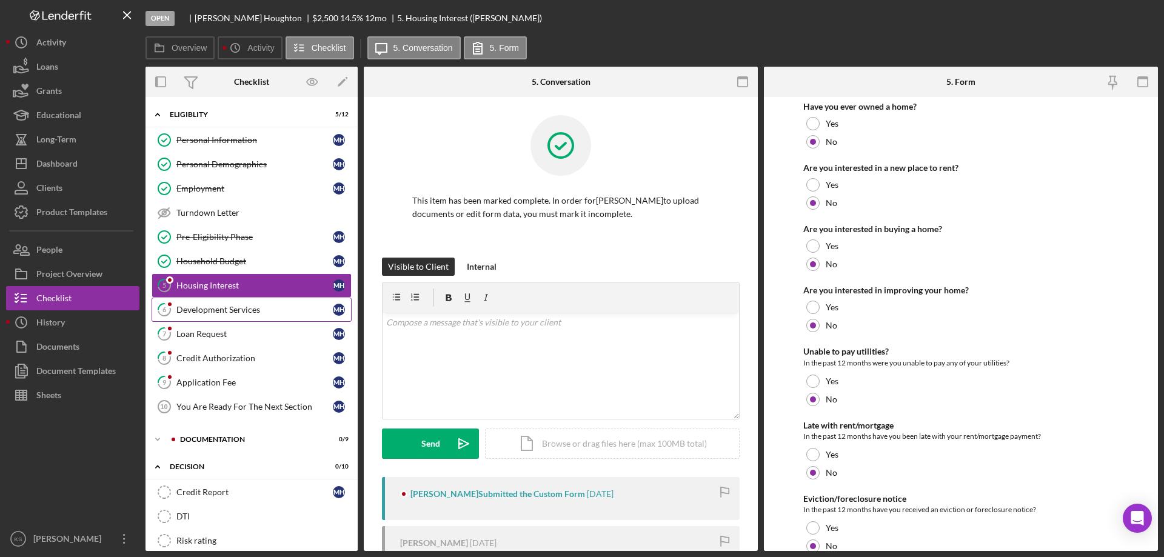
scroll to position [214, 0]
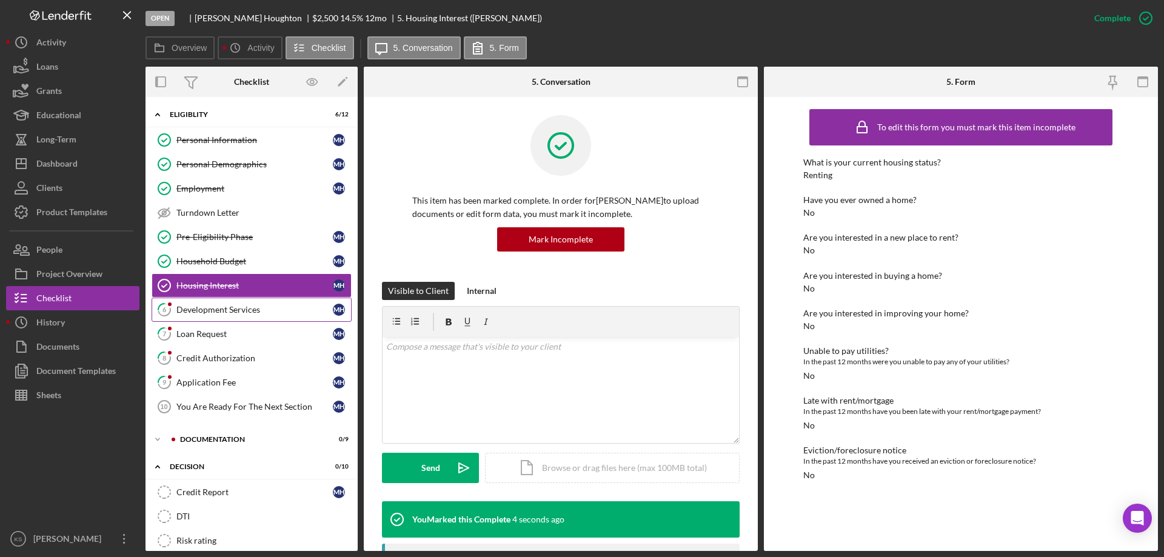
click at [252, 310] on div "Development Services" at bounding box center [254, 310] width 156 height 10
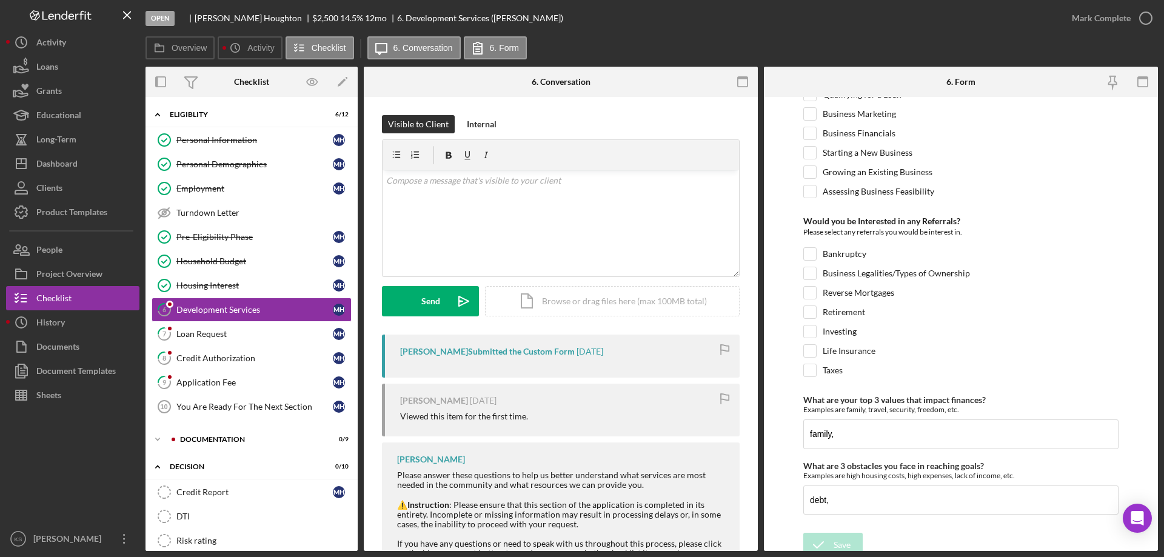
scroll to position [509, 0]
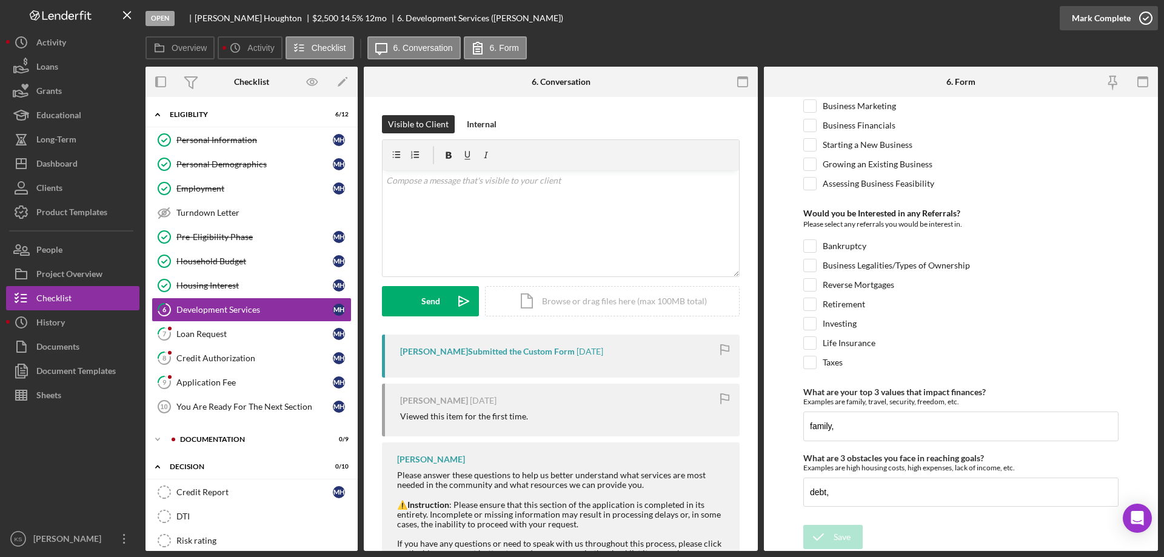
click at [1099, 18] on div "Mark Complete" at bounding box center [1101, 18] width 59 height 24
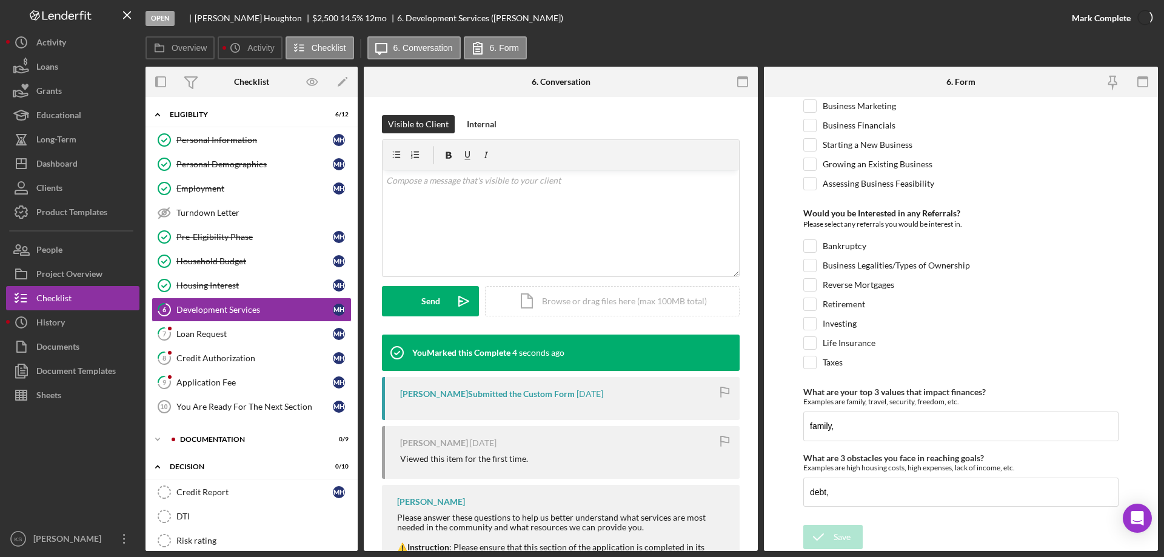
scroll to position [557, 0]
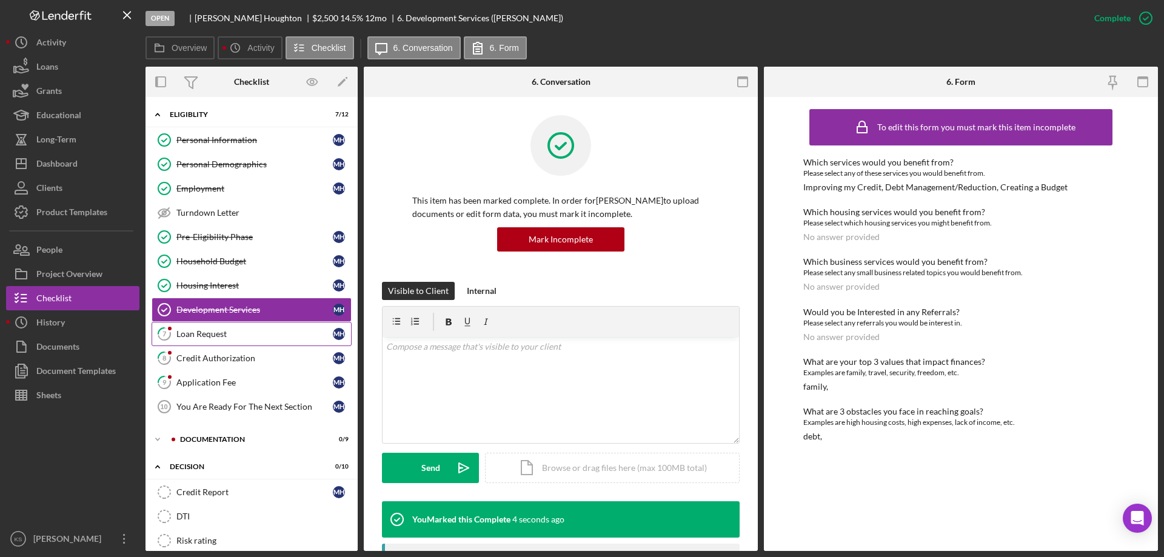
click at [175, 333] on icon "7" at bounding box center [164, 334] width 30 height 30
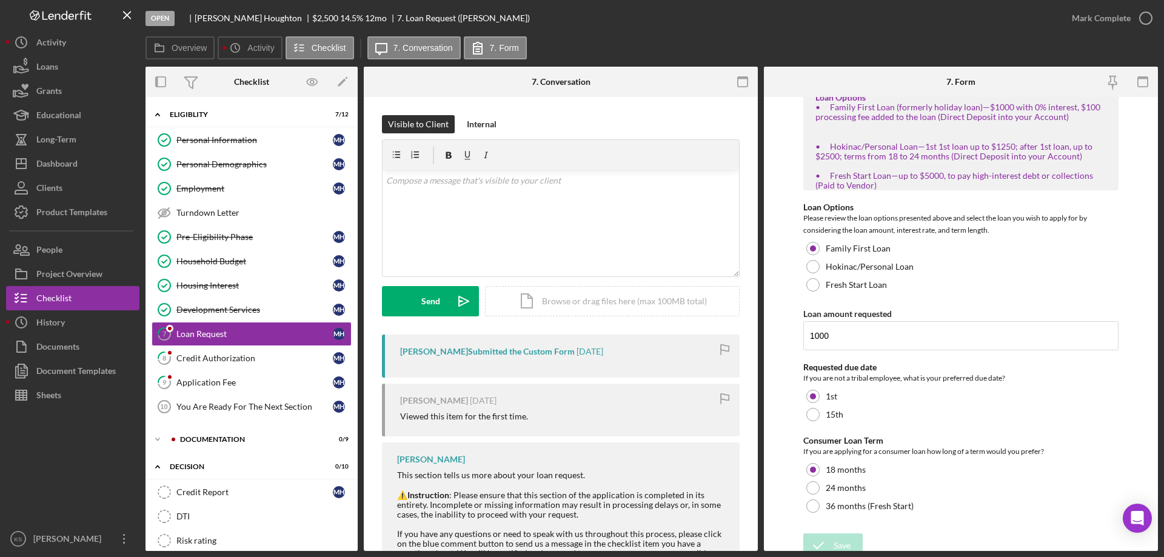
scroll to position [222, 0]
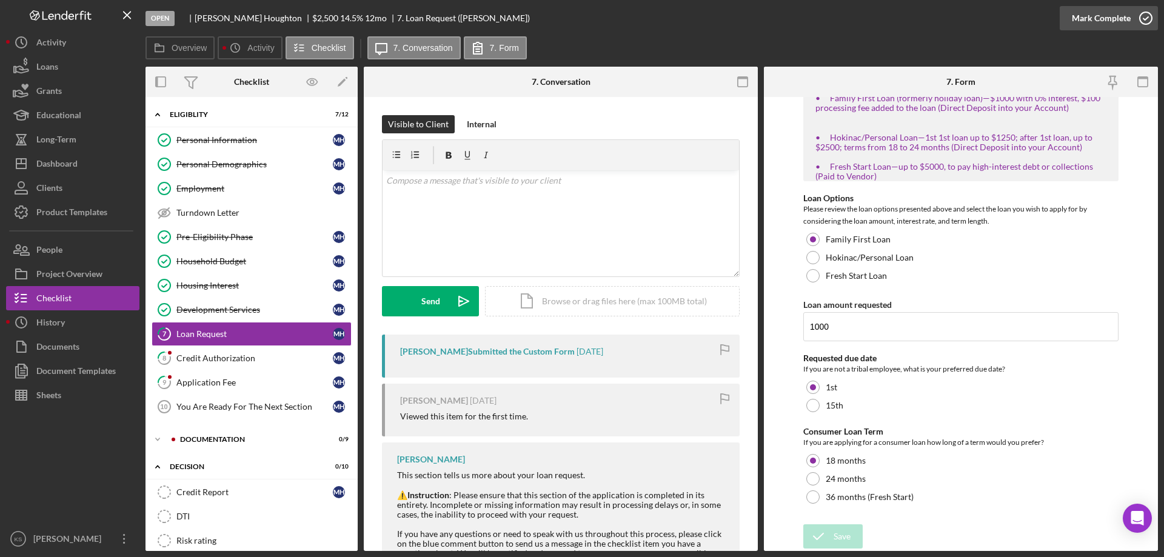
click at [1101, 24] on div "Mark Complete" at bounding box center [1101, 18] width 59 height 24
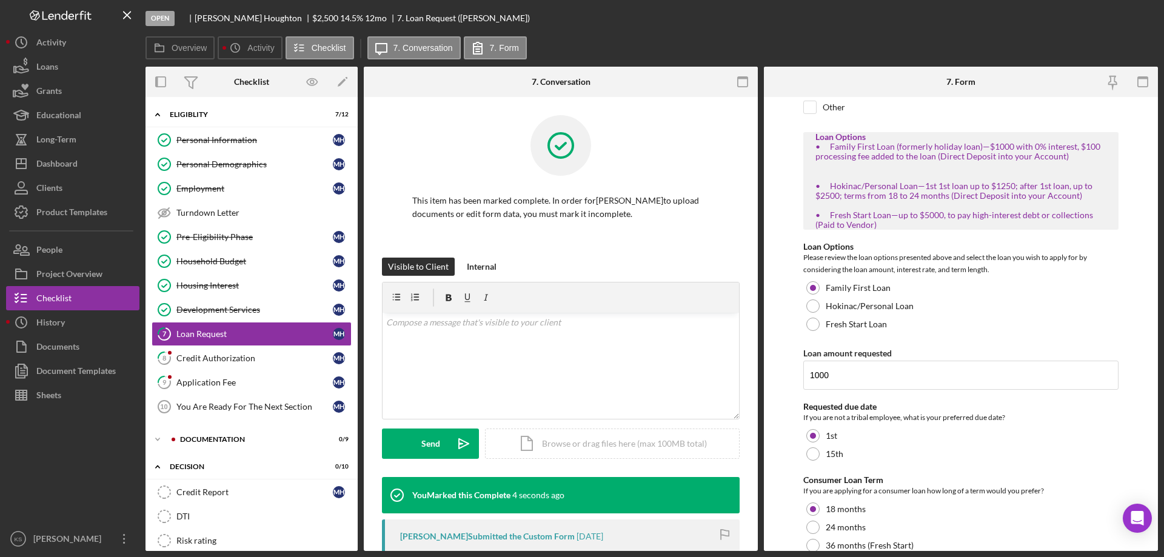
scroll to position [270, 0]
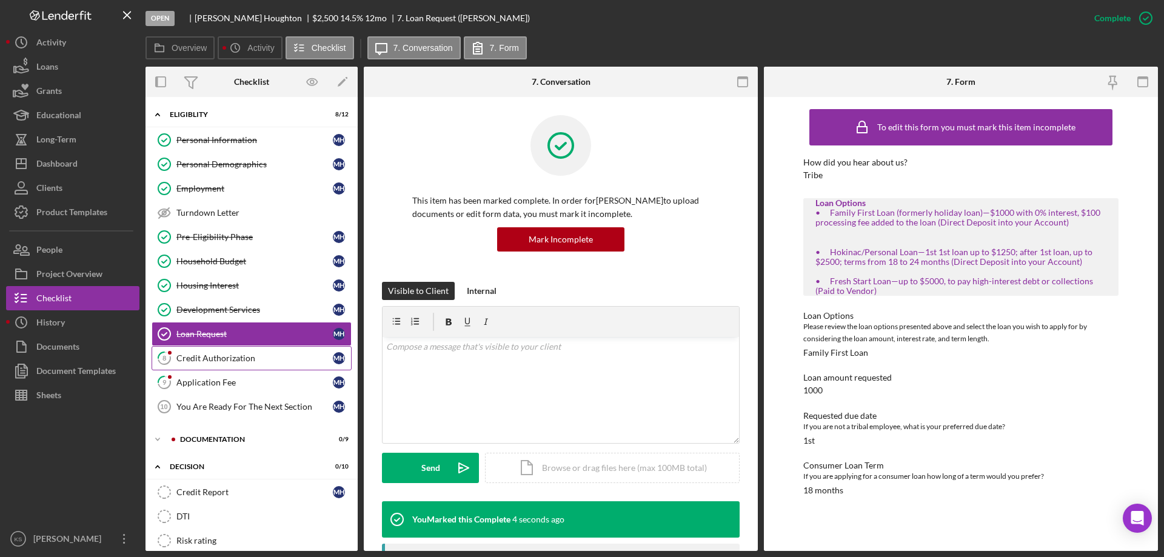
click at [230, 354] on div "Credit Authorization" at bounding box center [254, 358] width 156 height 10
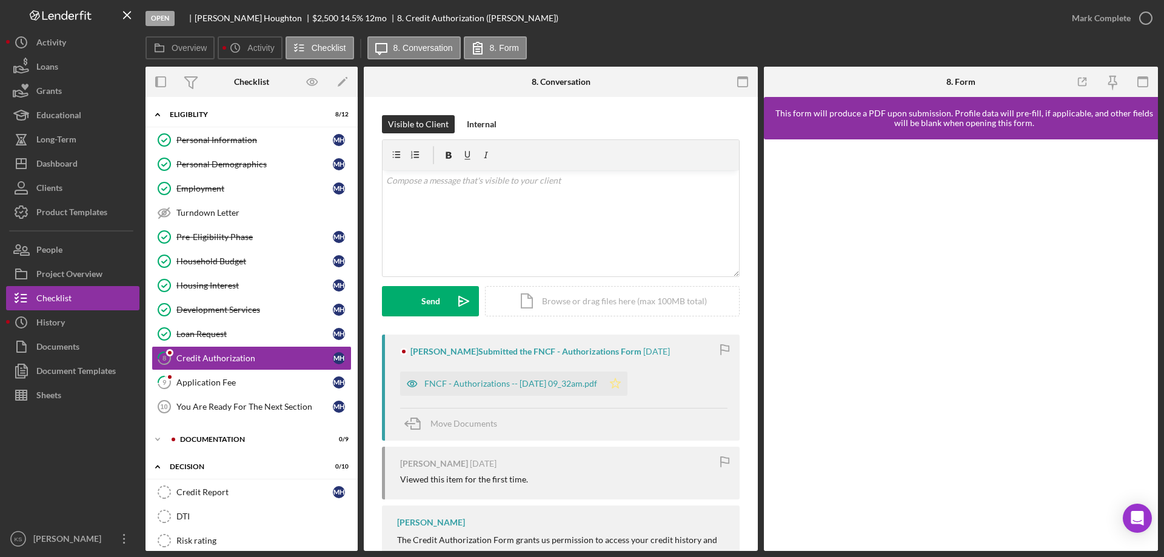
click at [626, 381] on icon "Icon/Star" at bounding box center [615, 384] width 24 height 24
click at [1124, 25] on div "Mark Complete" at bounding box center [1101, 18] width 59 height 24
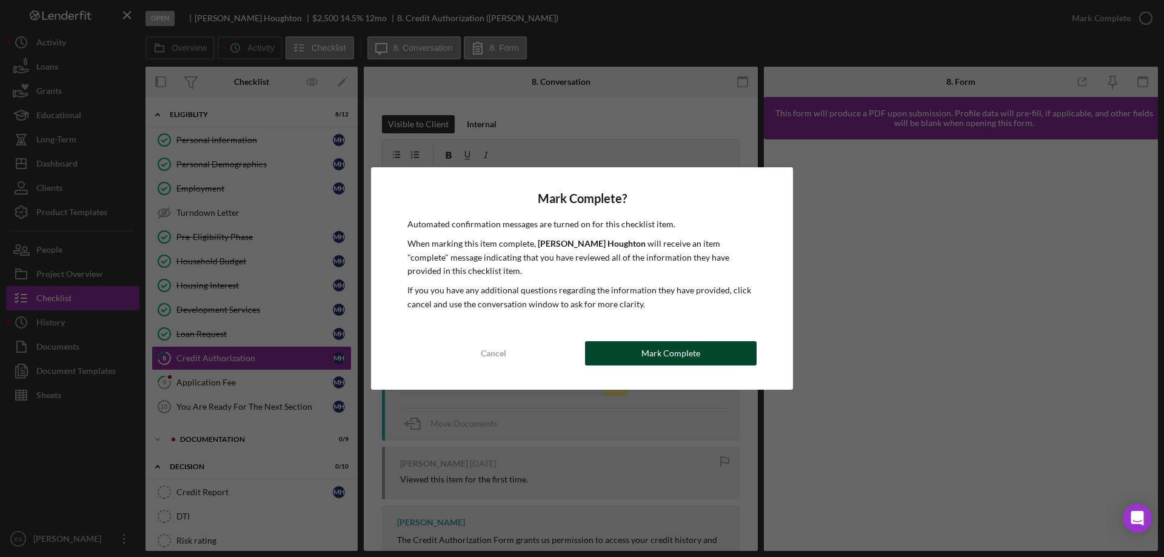
click at [667, 345] on div "Mark Complete" at bounding box center [670, 353] width 59 height 24
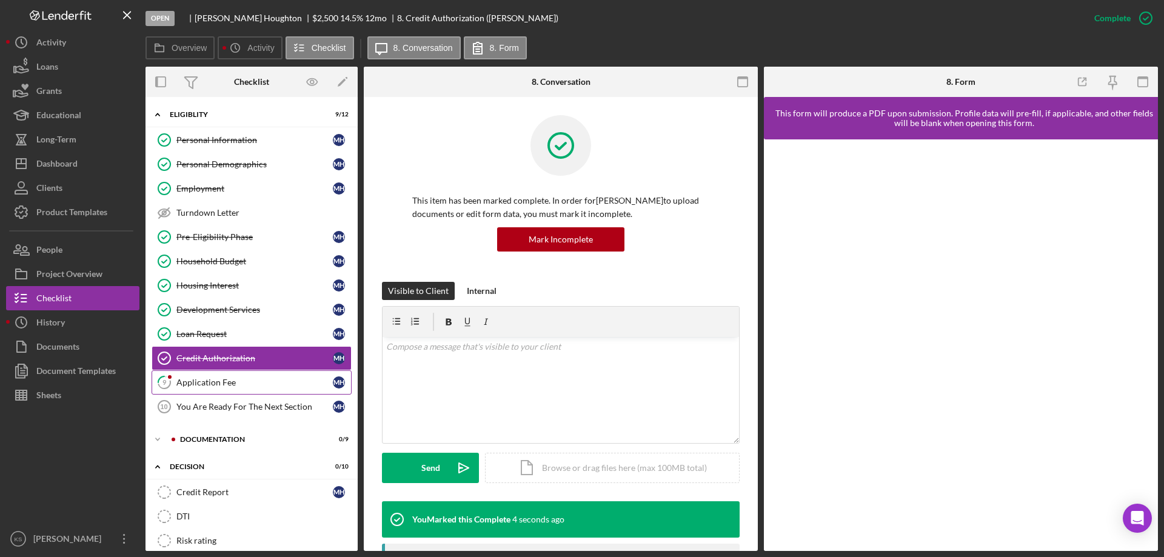
click at [255, 376] on link "9 Application Fee M H" at bounding box center [252, 382] width 200 height 24
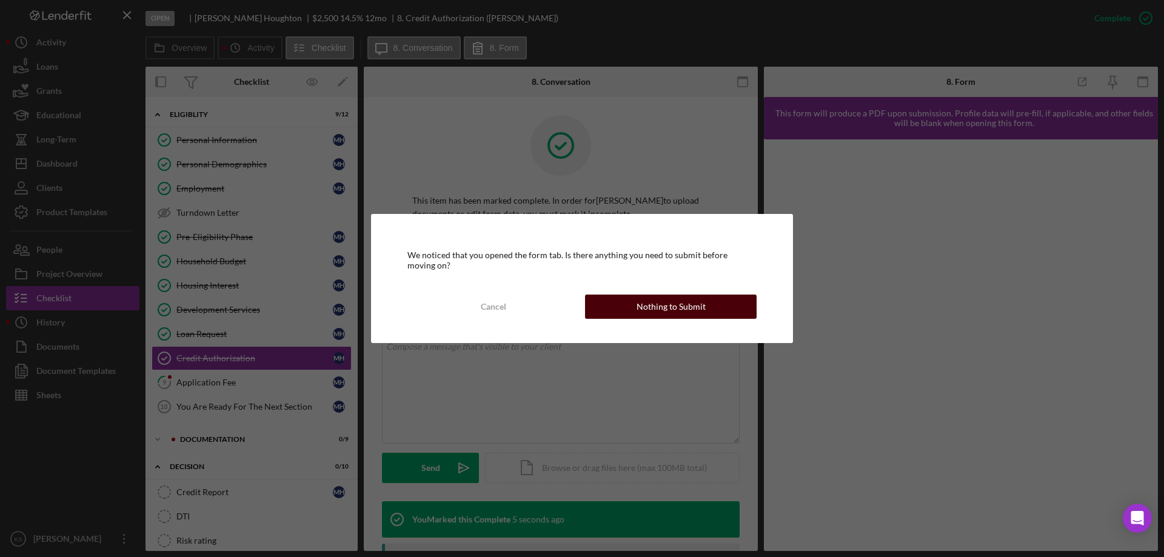
click at [696, 299] on div "Nothing to Submit" at bounding box center [670, 307] width 69 height 24
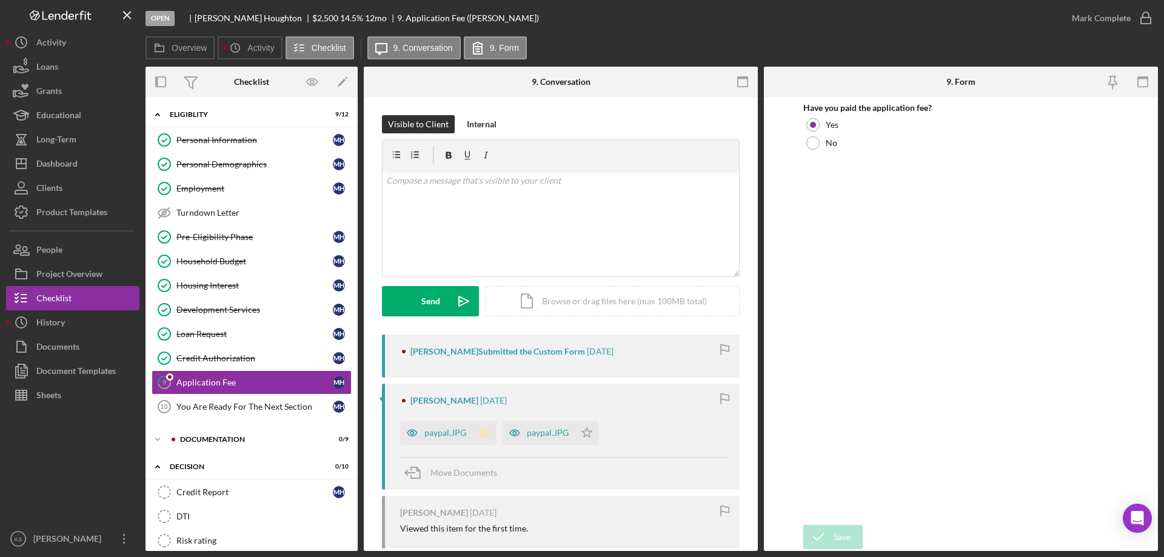
click at [481, 430] on icon "Icon/Star" at bounding box center [484, 433] width 24 height 24
click at [1124, 20] on div "Mark Complete" at bounding box center [1101, 18] width 59 height 24
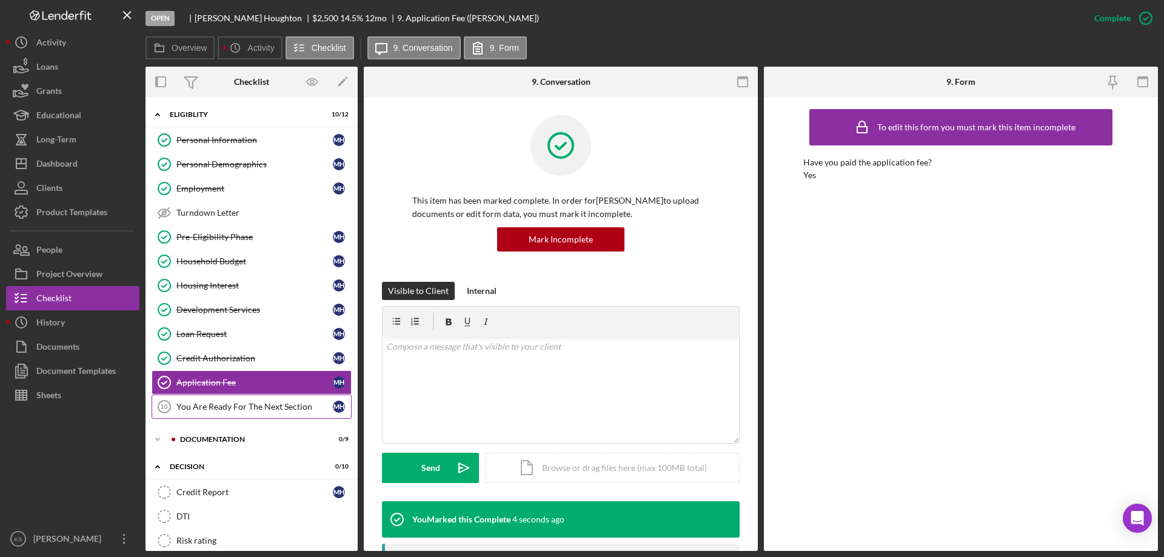
click at [279, 407] on div "You Are Ready For The Next Section" at bounding box center [254, 407] width 156 height 10
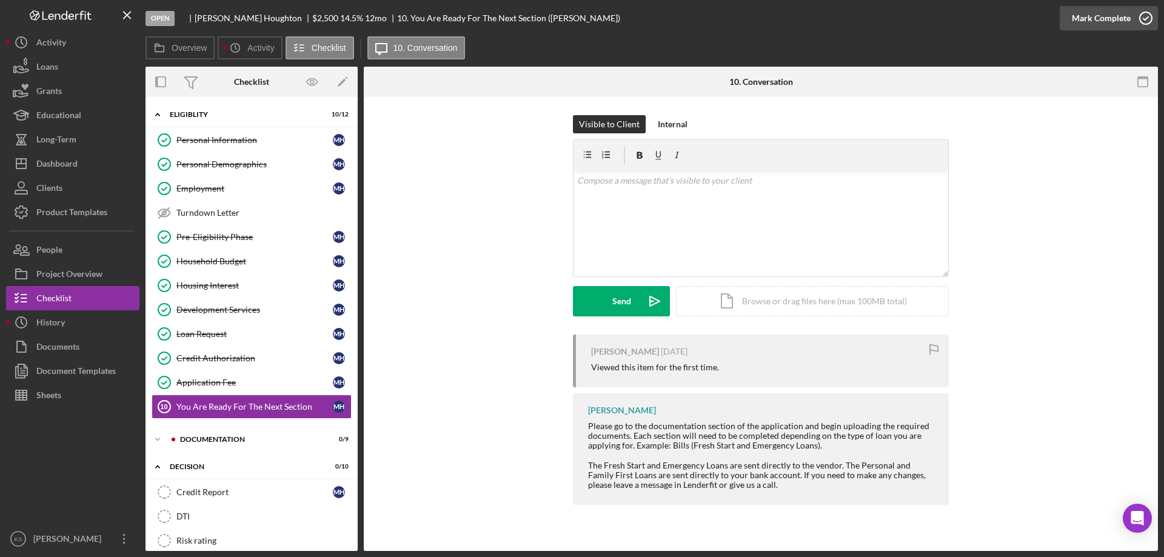
click at [1120, 21] on div "Mark Complete" at bounding box center [1101, 18] width 59 height 24
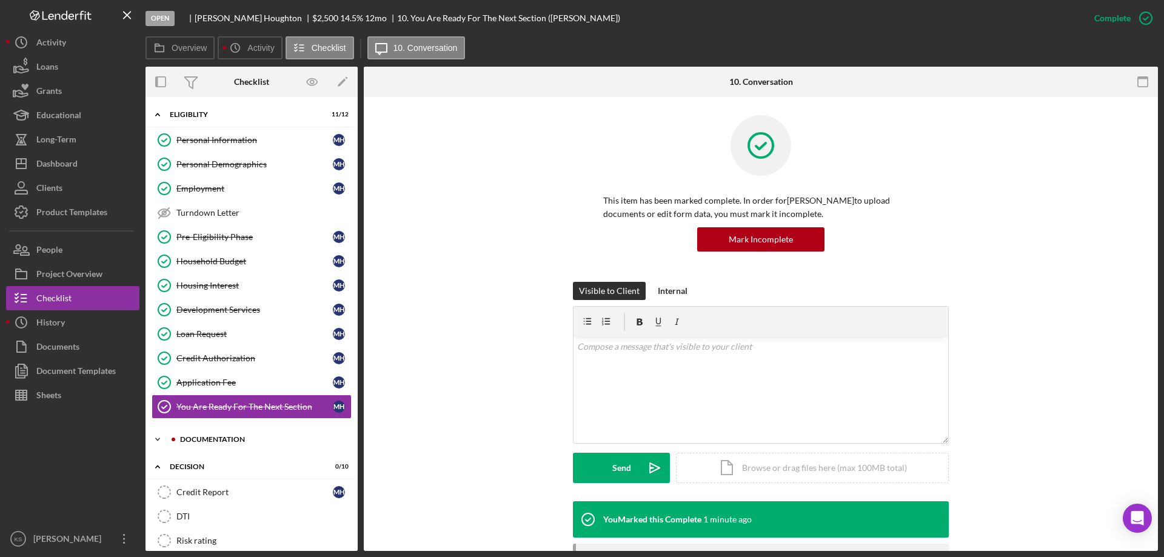
click at [221, 441] on div "Documentation" at bounding box center [261, 439] width 162 height 7
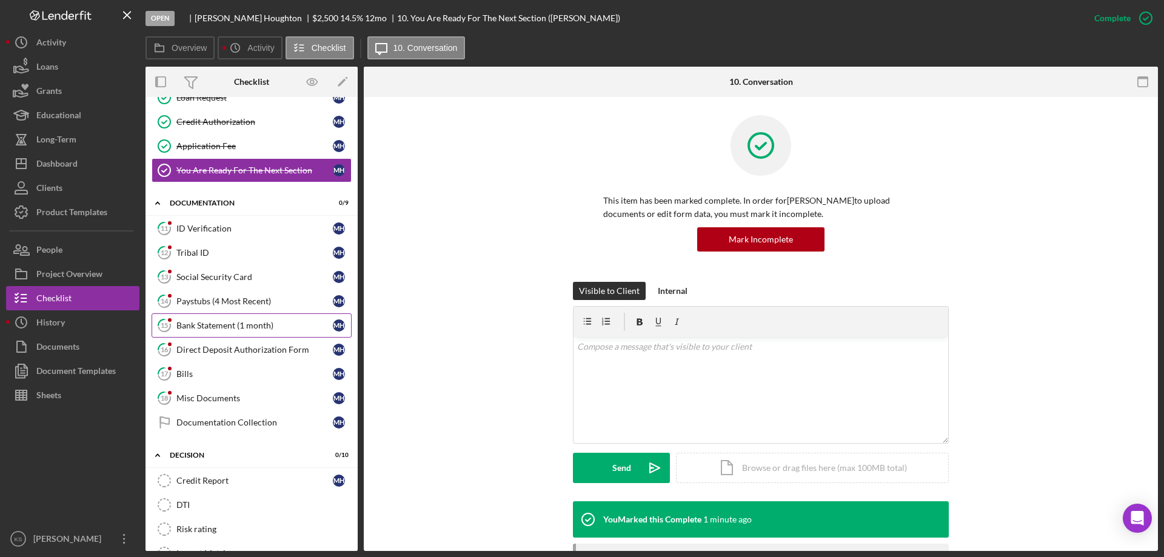
scroll to position [242, 0]
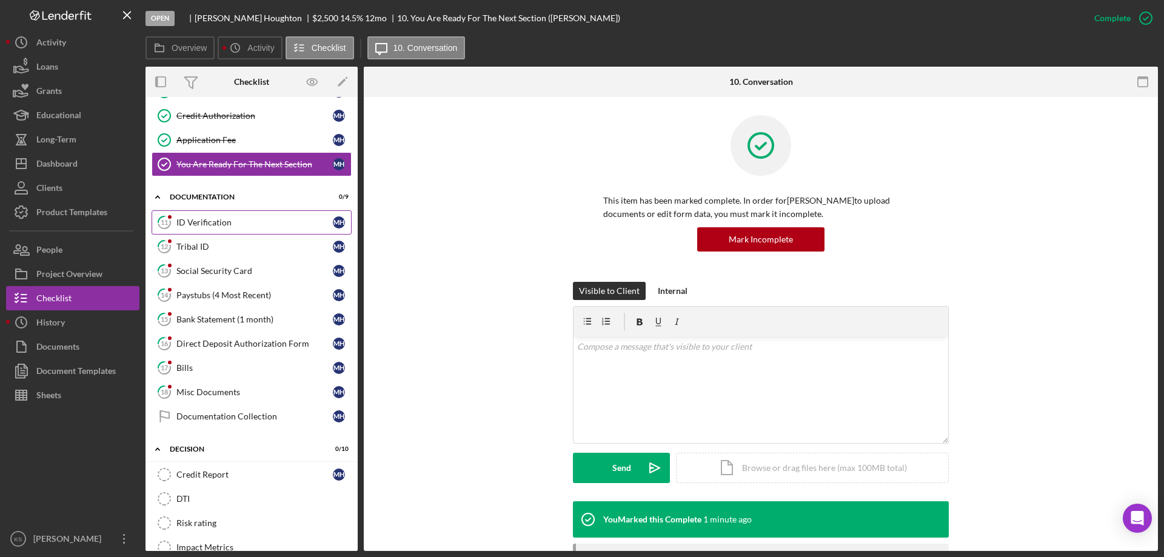
click at [216, 215] on link "11 ID Verification M H" at bounding box center [252, 222] width 200 height 24
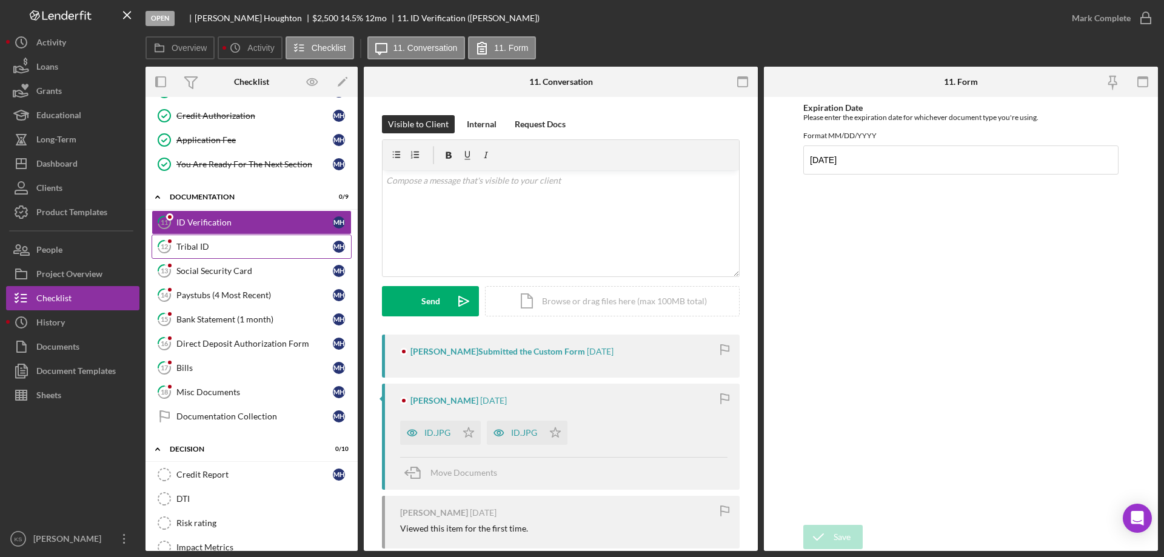
click at [232, 245] on div "Tribal ID" at bounding box center [254, 247] width 156 height 10
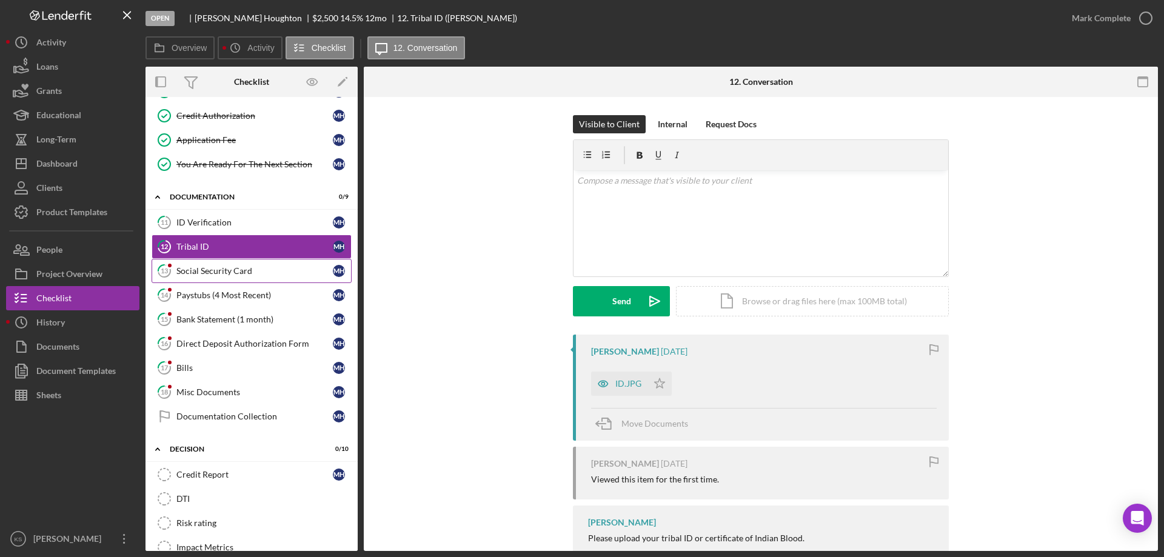
click at [219, 271] on div "Social Security Card" at bounding box center [254, 271] width 156 height 10
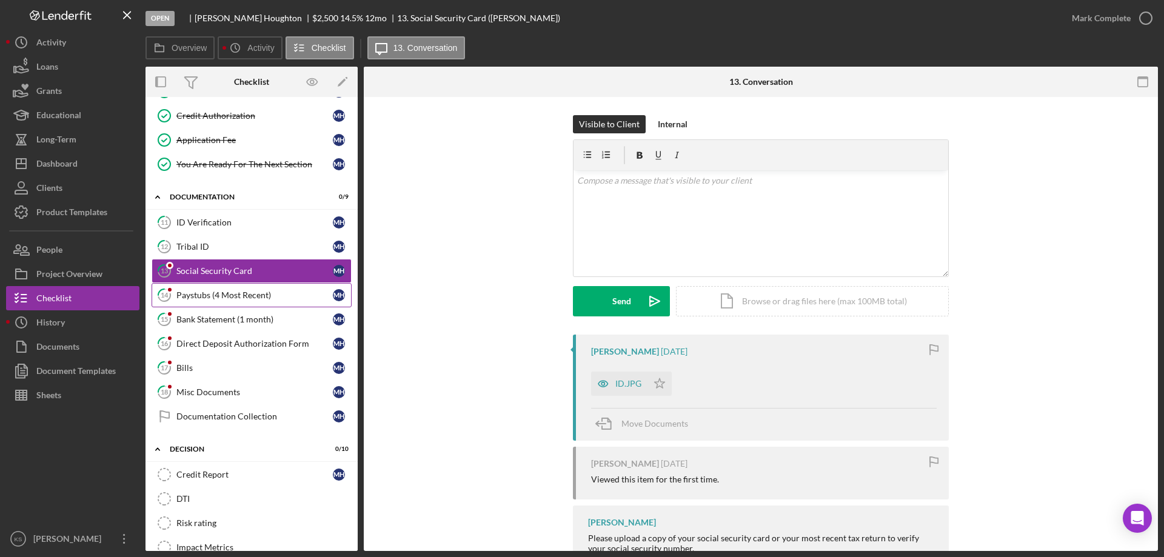
click at [221, 289] on link "14 Paystubs (4 Most Recent) M H" at bounding box center [252, 295] width 200 height 24
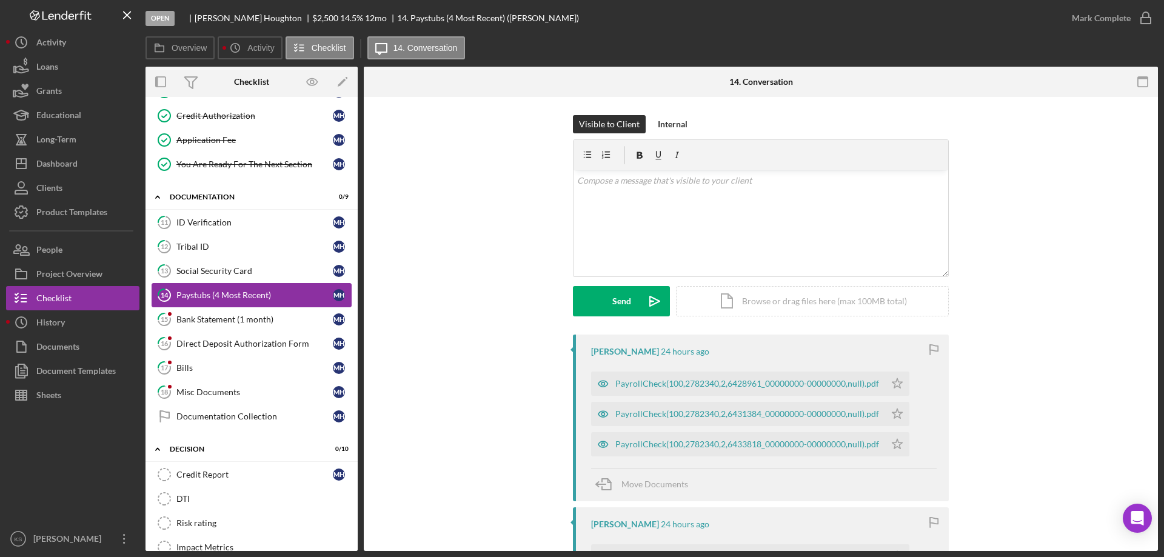
click at [223, 304] on link "14 Paystubs (4 Most Recent) M H" at bounding box center [252, 295] width 200 height 24
click at [221, 321] on div "Bank Statement (1 month)" at bounding box center [254, 320] width 156 height 10
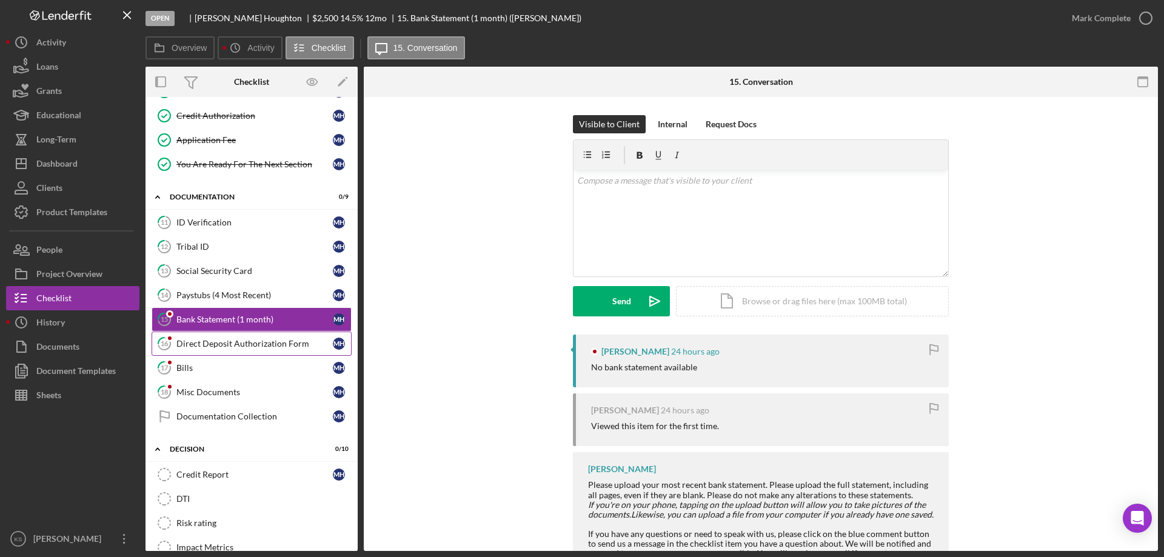
click at [213, 342] on div "Direct Deposit Authorization Form" at bounding box center [254, 344] width 156 height 10
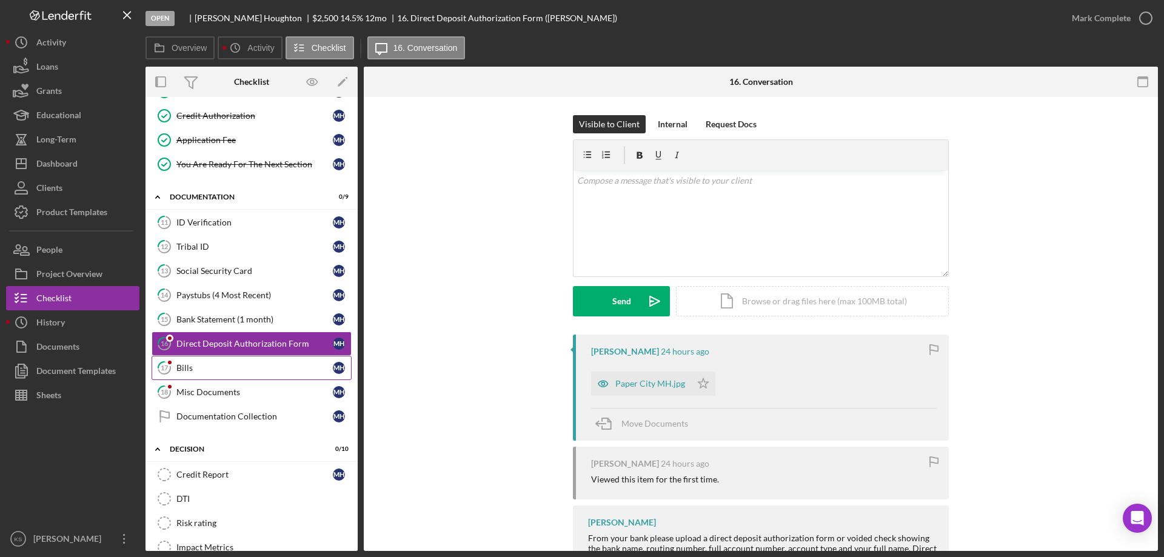
click at [204, 370] on div "Bills" at bounding box center [254, 368] width 156 height 10
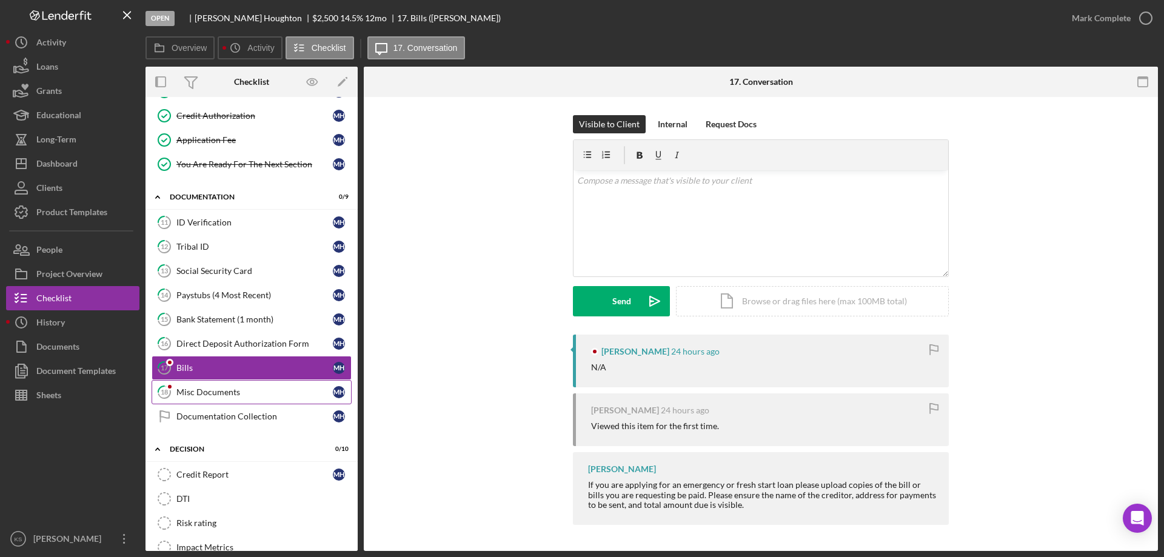
click at [198, 397] on div "Misc Documents" at bounding box center [254, 392] width 156 height 10
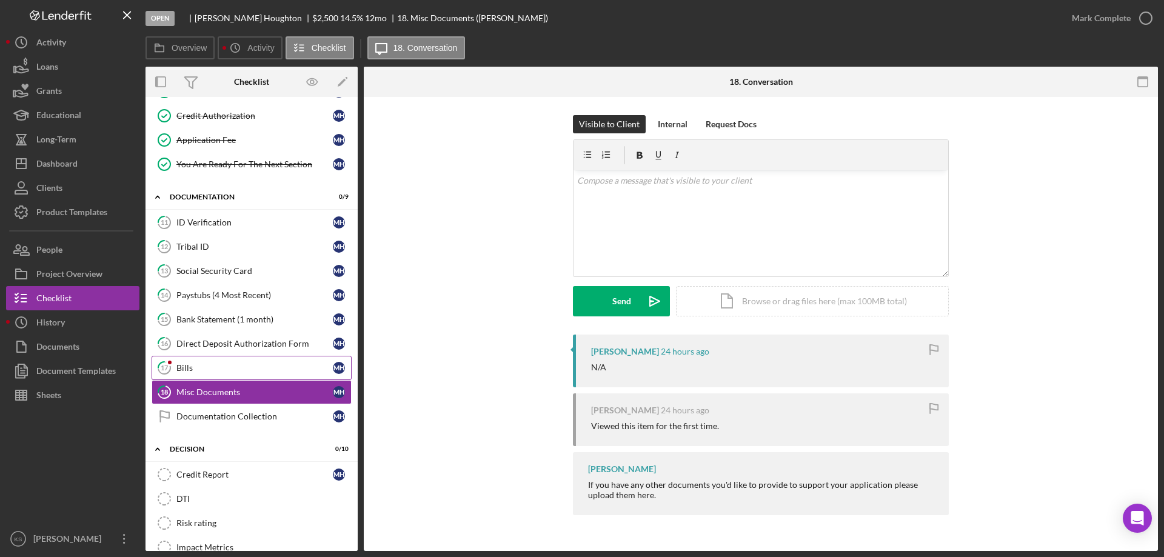
click at [195, 373] on div "Bills" at bounding box center [254, 368] width 156 height 10
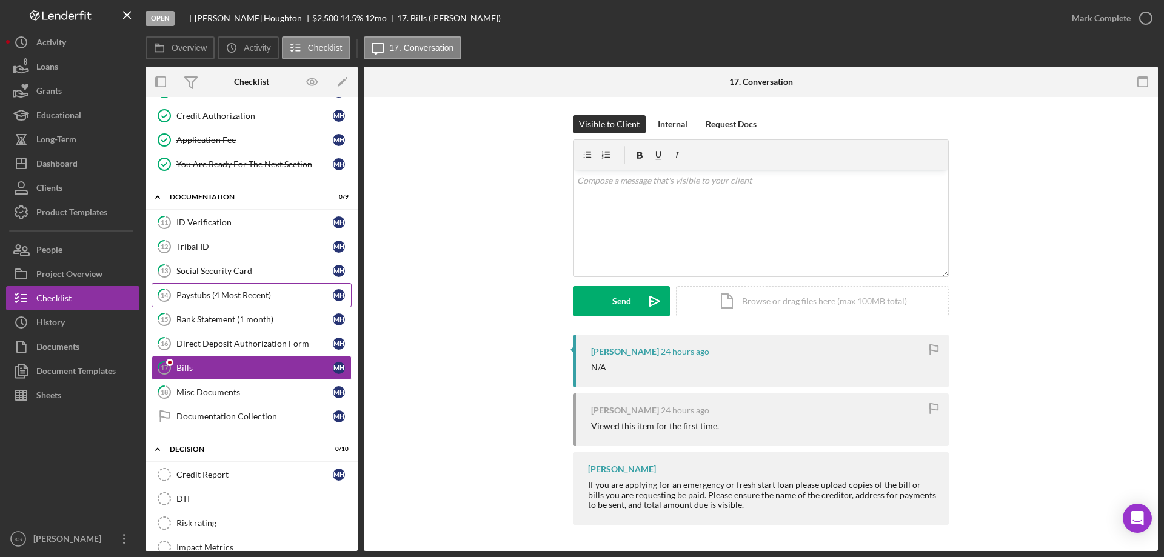
click at [207, 296] on div "Paystubs (4 Most Recent)" at bounding box center [254, 295] width 156 height 10
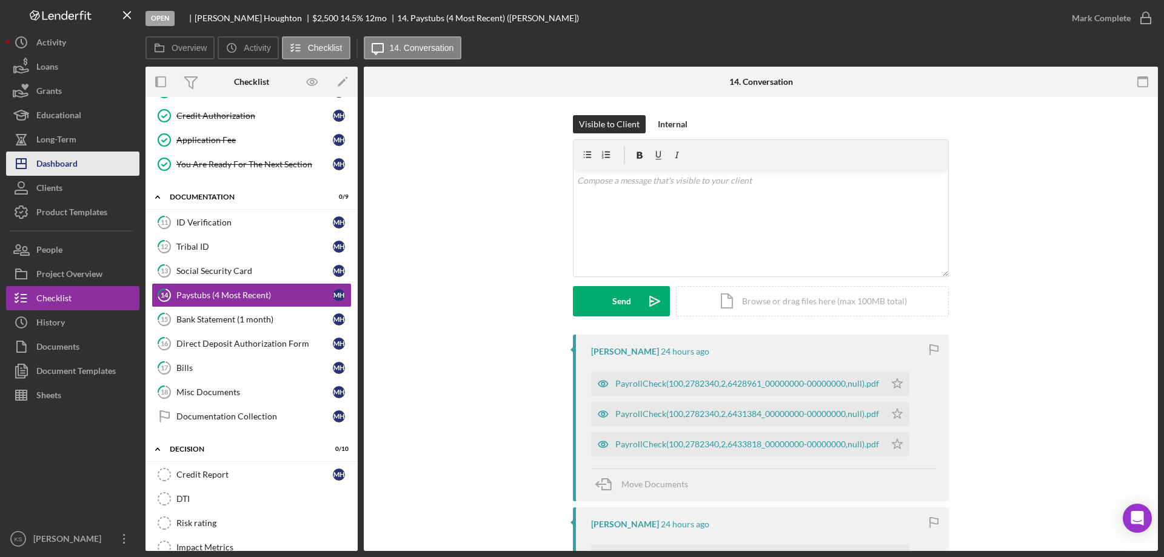
click at [55, 165] on div "Dashboard" at bounding box center [56, 165] width 41 height 27
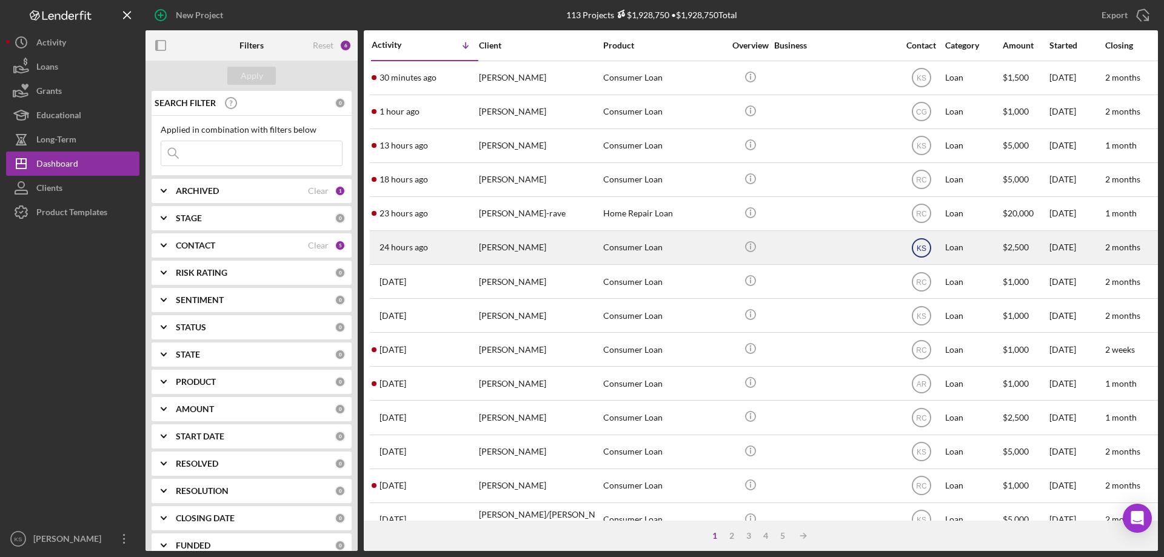
click at [929, 244] on circle at bounding box center [921, 248] width 18 height 18
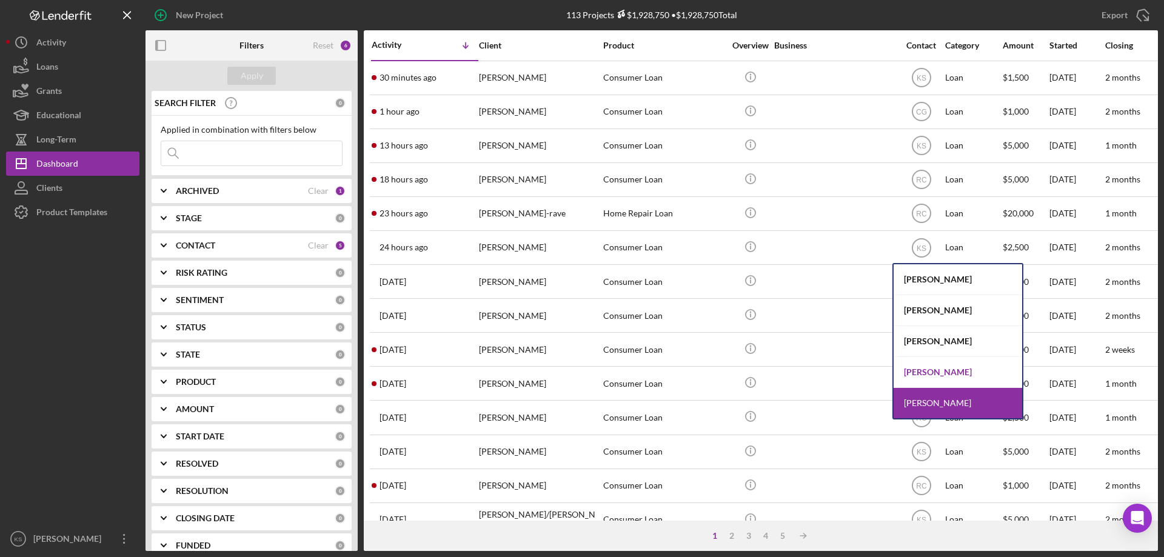
click at [936, 371] on div "[PERSON_NAME]" at bounding box center [957, 372] width 129 height 31
